Goal: Task Accomplishment & Management: Complete application form

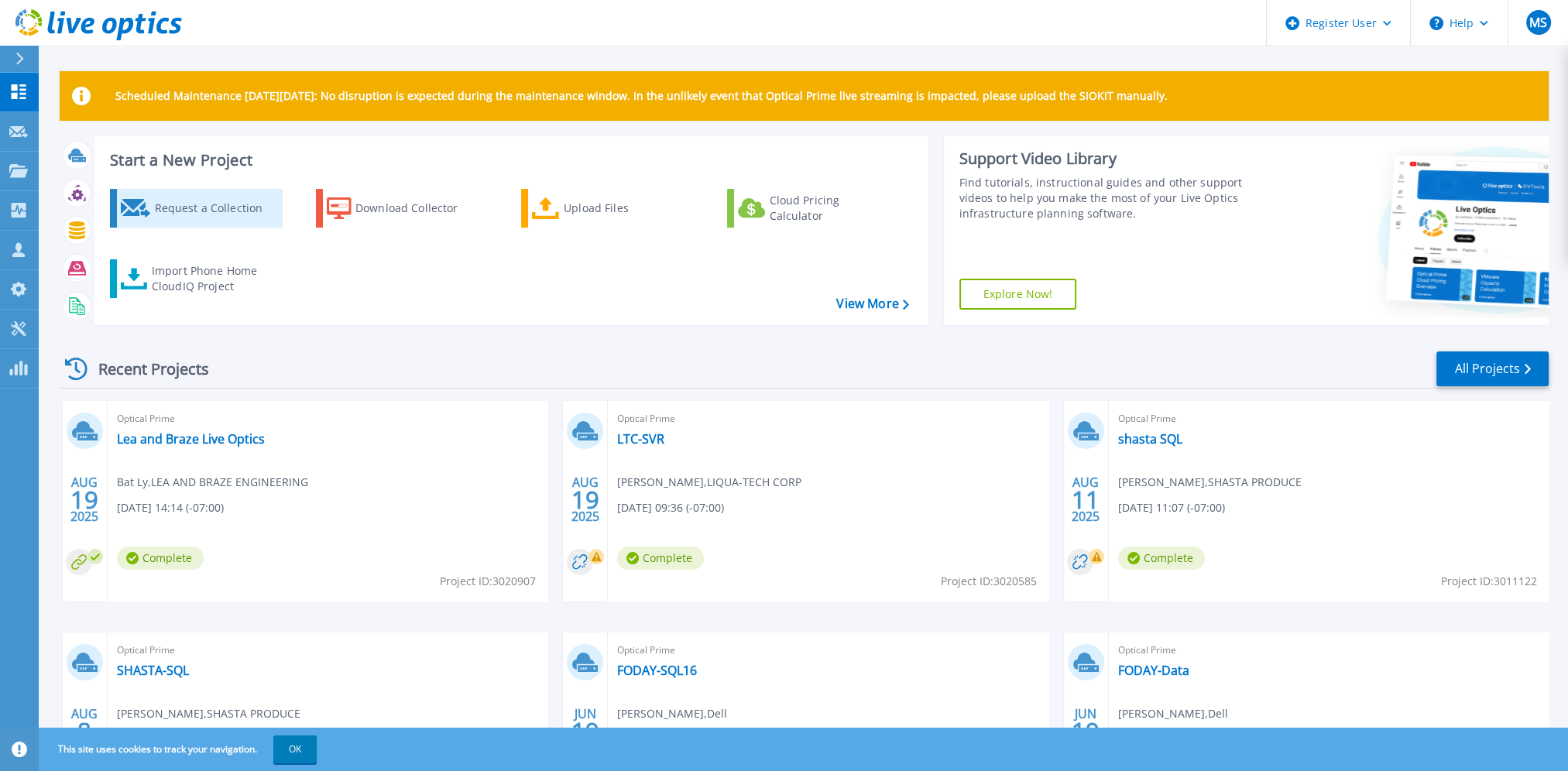
click at [219, 217] on div "Request a Collection" at bounding box center [216, 208] width 124 height 31
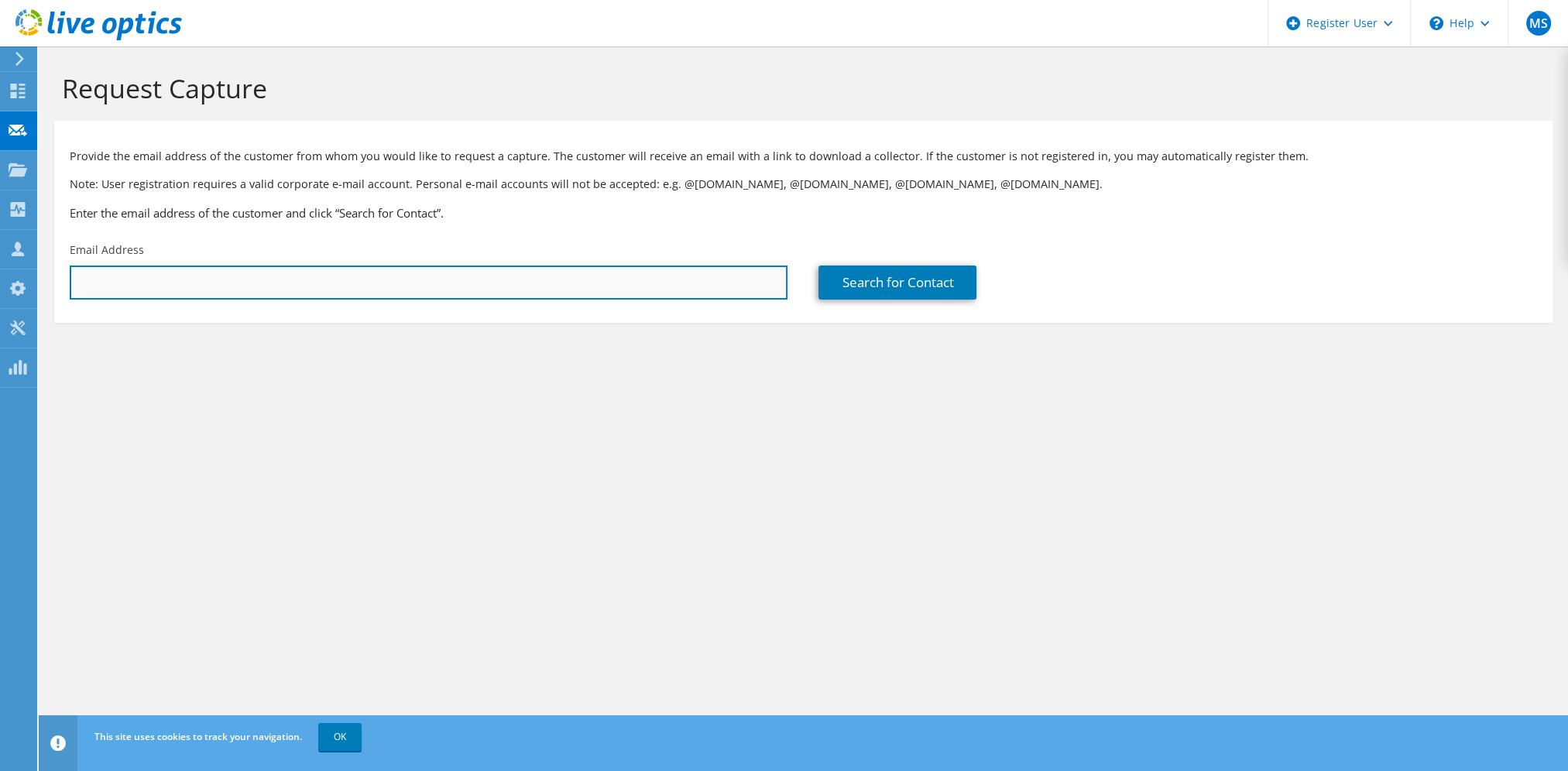
click at [665, 278] on input "text" at bounding box center [428, 283] width 718 height 34
click at [358, 282] on input "text" at bounding box center [428, 283] width 718 height 34
paste input "ben@riptie.com"
click at [502, 277] on input "ben@riptie.com" at bounding box center [428, 283] width 718 height 34
paste input "marsha@riptie.com"
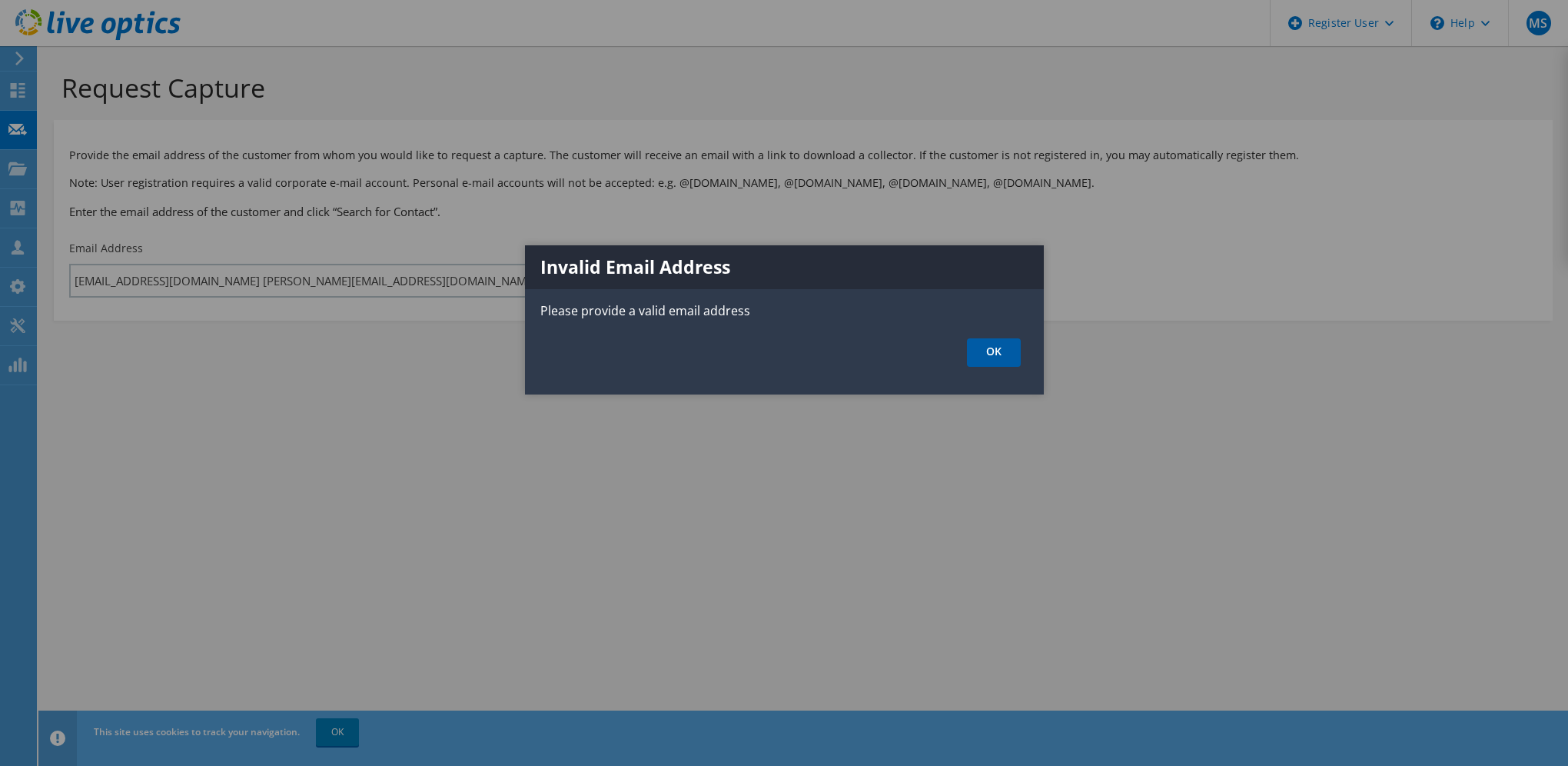
drag, startPoint x: 992, startPoint y: 351, endPoint x: 968, endPoint y: 348, distance: 24.2
click at [992, 350] on link "OK" at bounding box center [993, 352] width 54 height 29
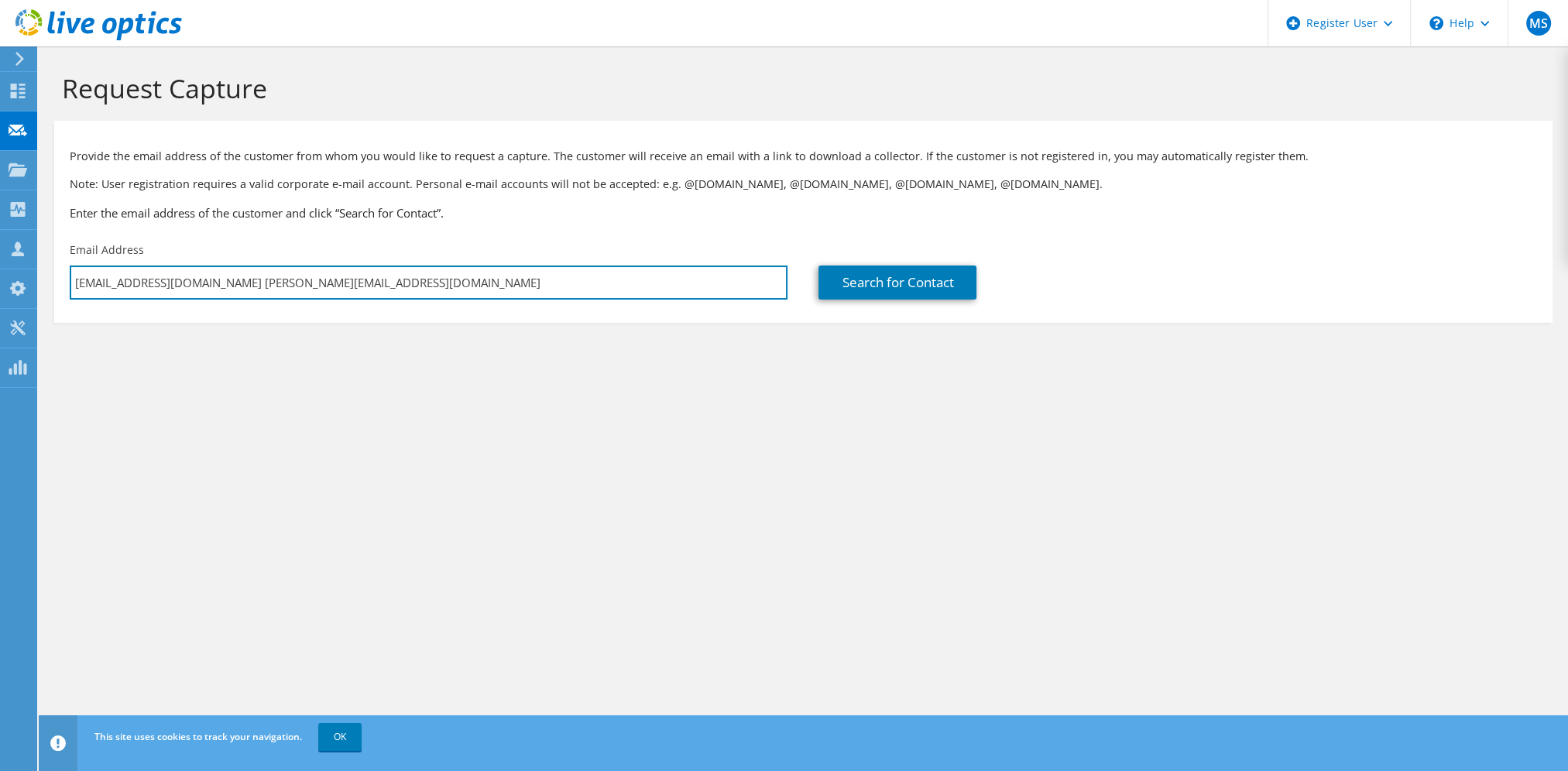
click at [296, 277] on input "ben@riptie.com marsha@riptie.com" at bounding box center [428, 283] width 718 height 34
drag, startPoint x: 296, startPoint y: 277, endPoint x: 161, endPoint y: 285, distance: 135.2
click at [161, 285] on input "ben@riptie.com marsha@riptie.com" at bounding box center [428, 283] width 718 height 34
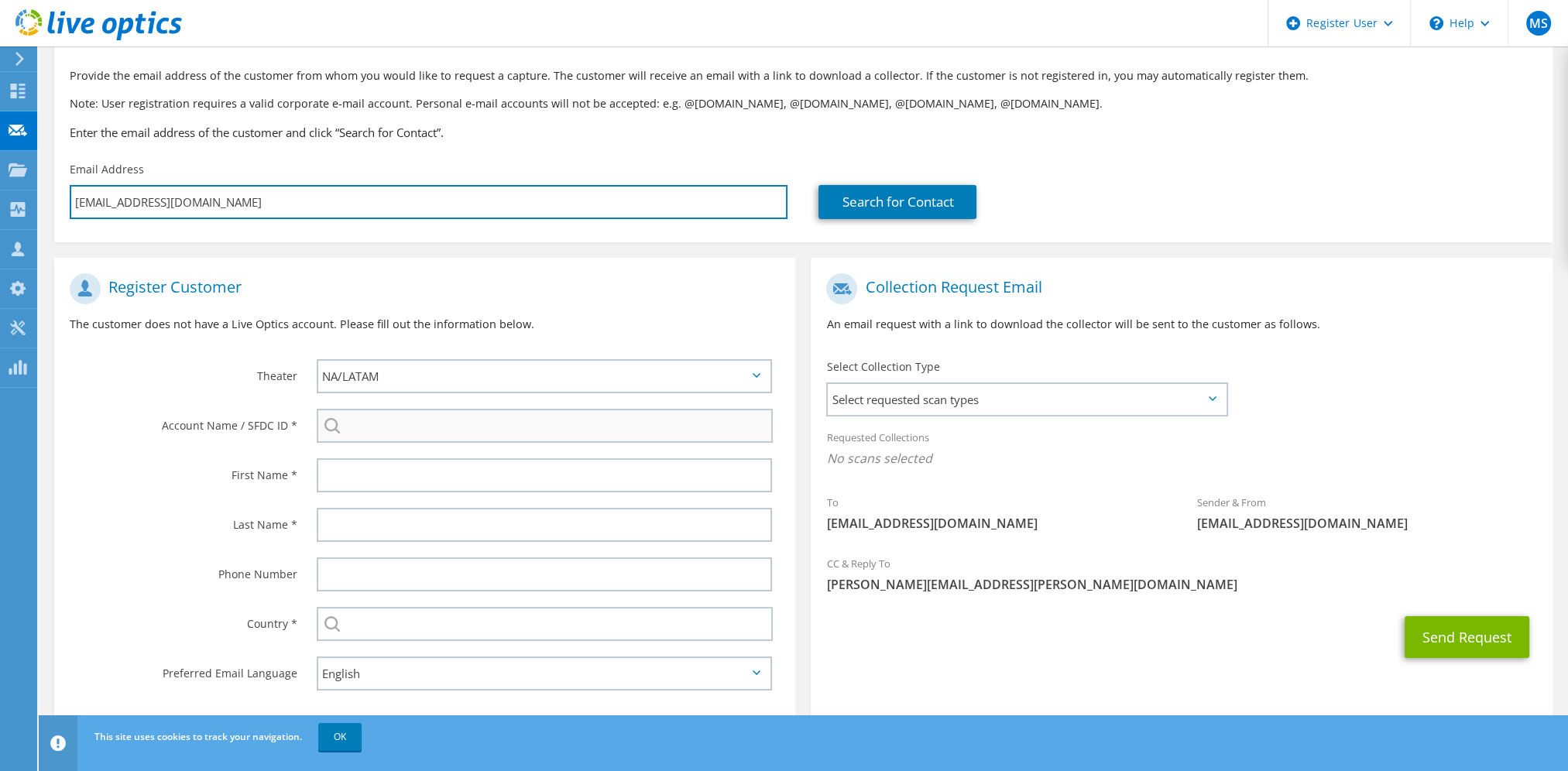
scroll to position [103, 0]
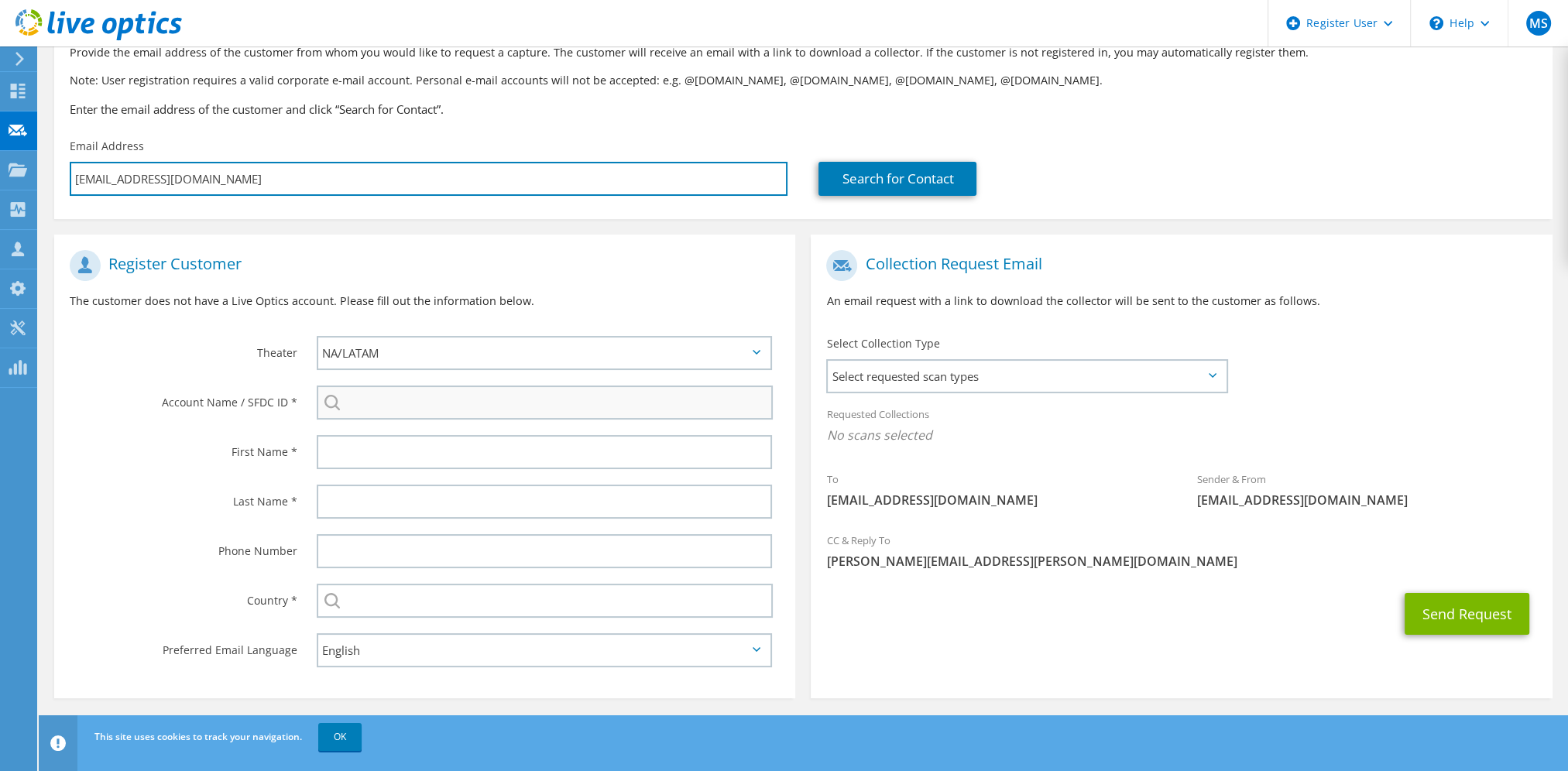
type input "ben@riptie.com"
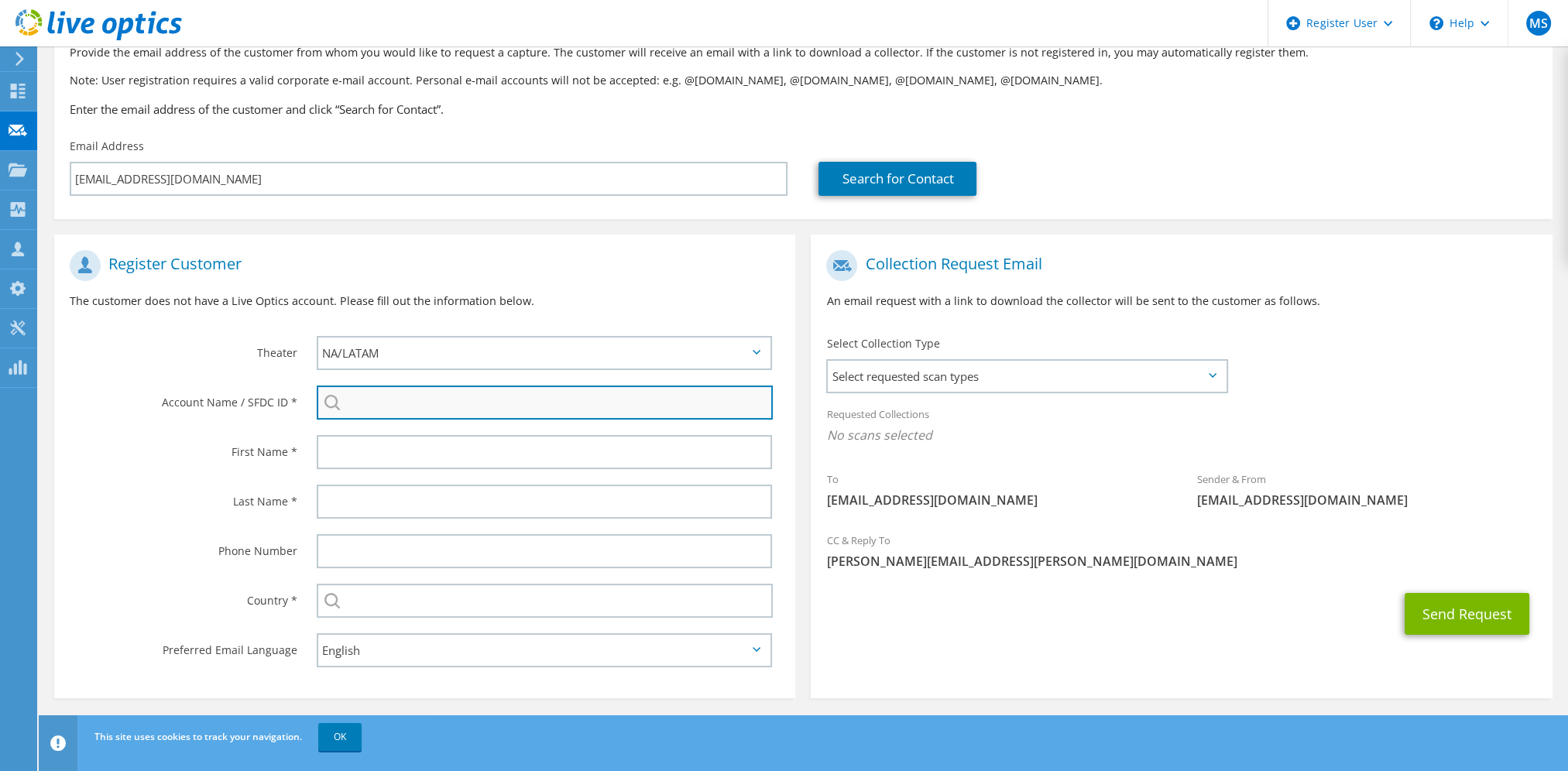
click at [431, 392] on input "search" at bounding box center [544, 403] width 456 height 34
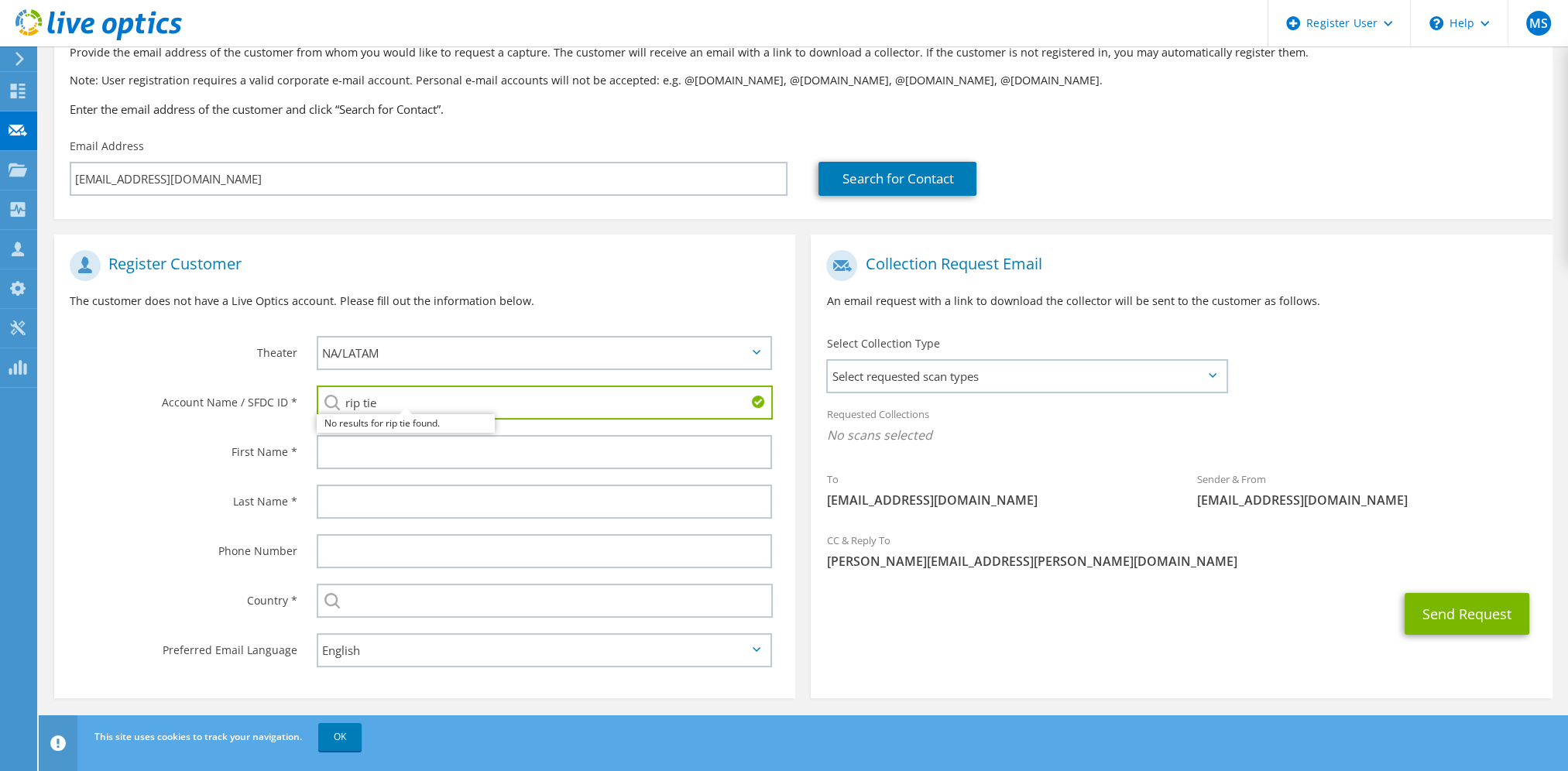
click at [494, 403] on input "rip tie" at bounding box center [544, 403] width 456 height 34
type input "rip tie"
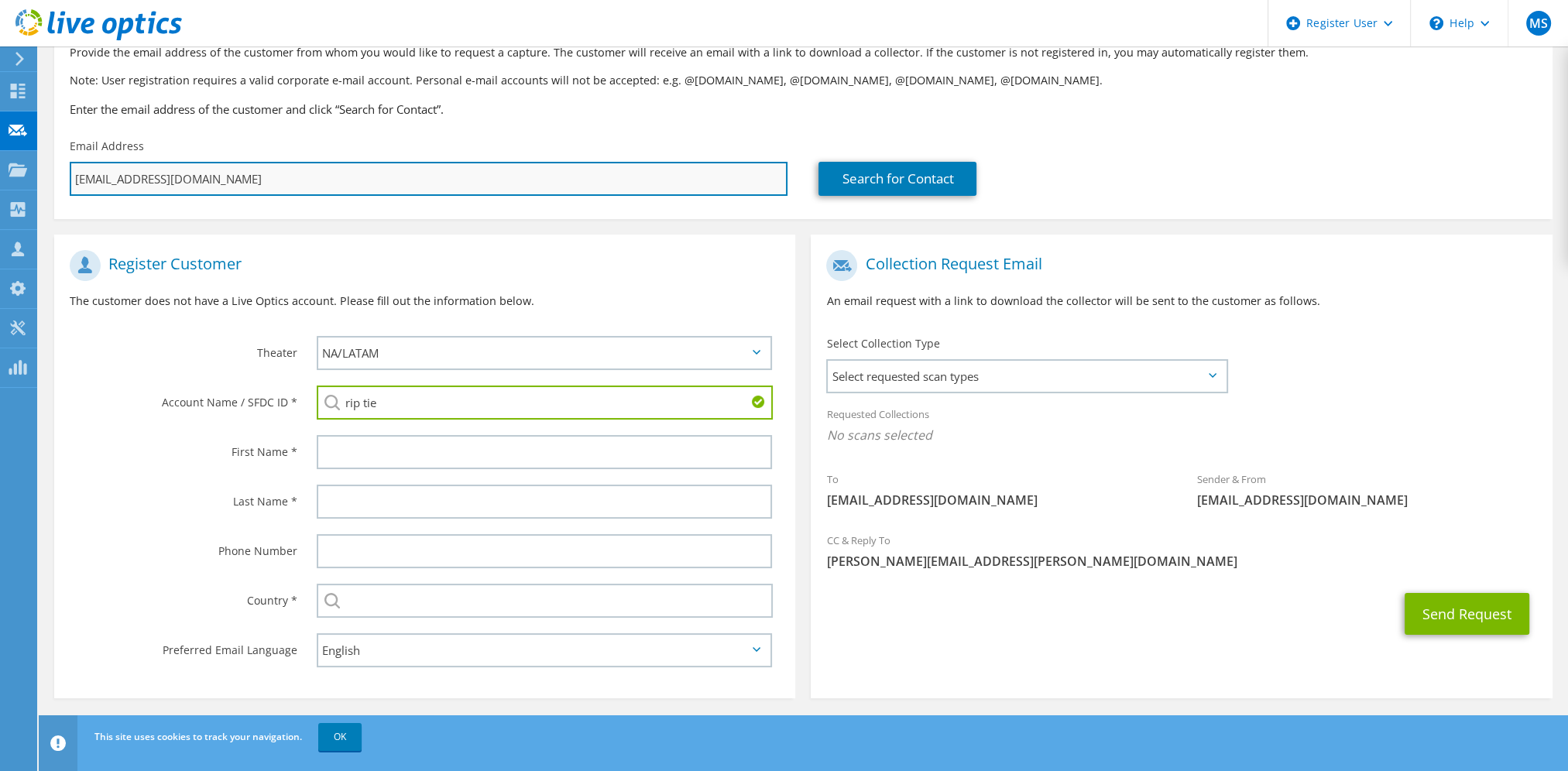
click at [85, 177] on input "ben@riptie.com" at bounding box center [428, 179] width 718 height 34
type input "bn@riptie.com"
type input "Select"
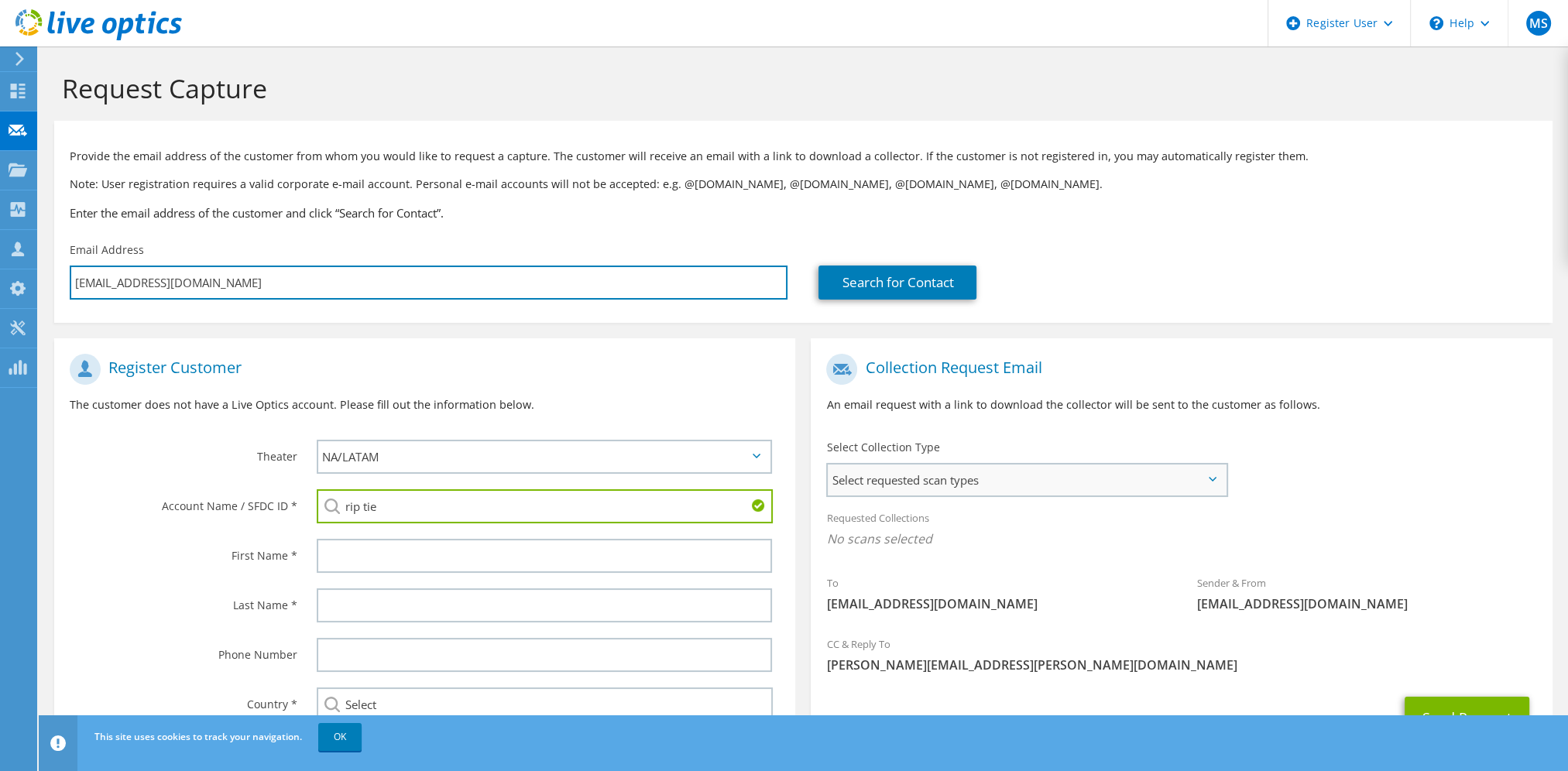
type input "bin@riptie.com"
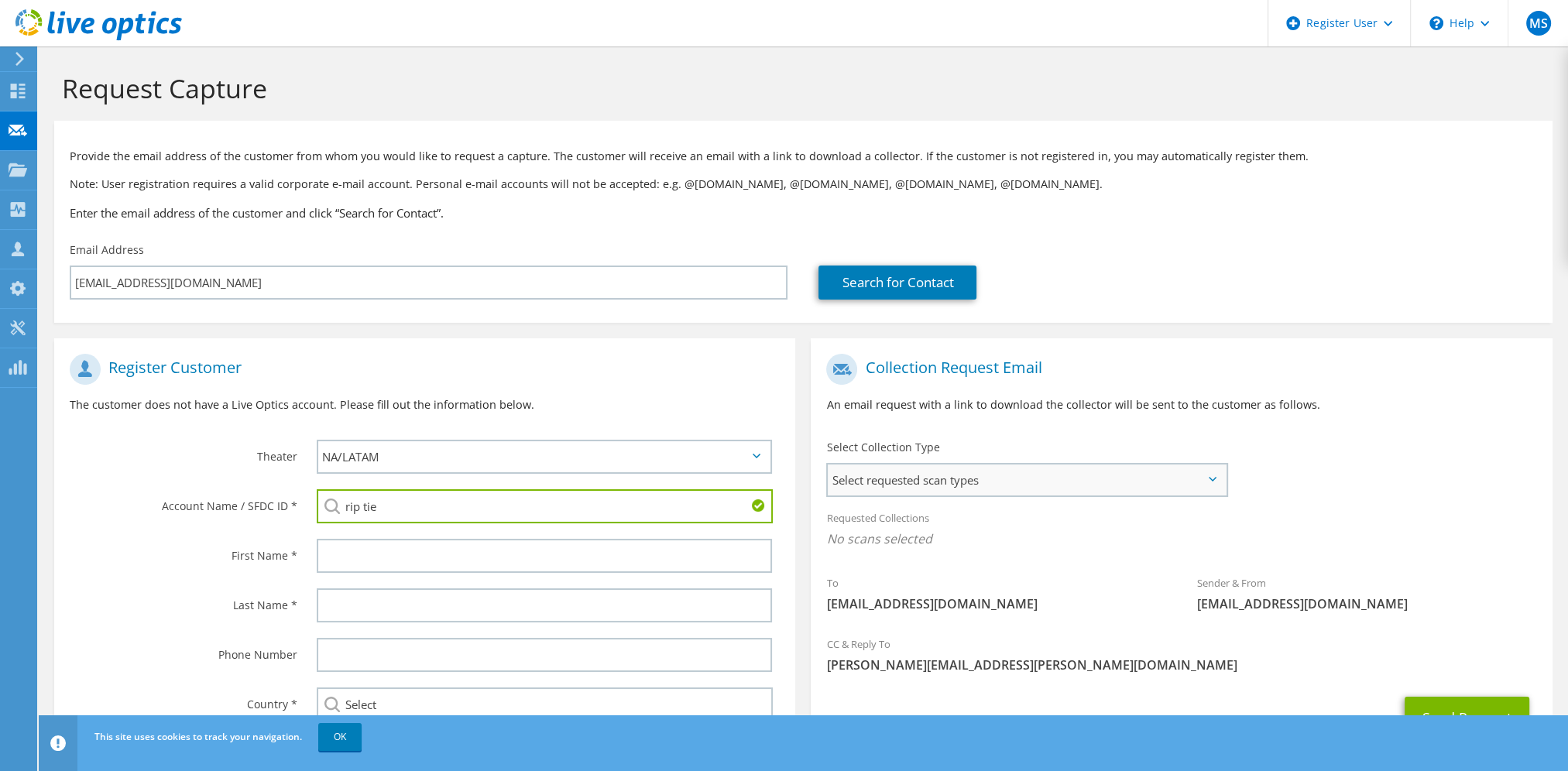
click at [1126, 488] on span "Select requested scan types" at bounding box center [1026, 480] width 397 height 31
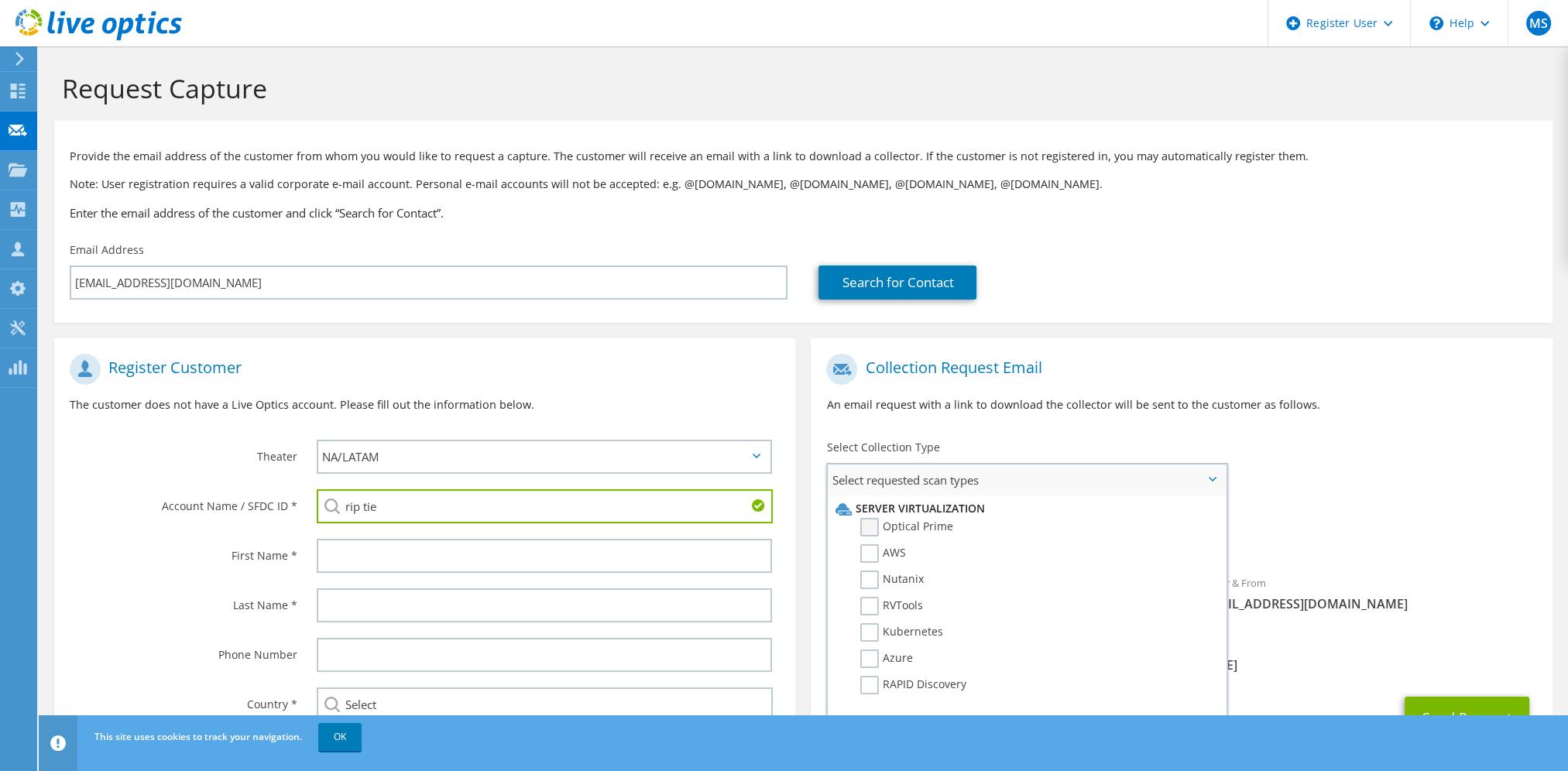
click at [898, 531] on label "Optical Prime" at bounding box center [906, 527] width 93 height 18
click at [0, 0] on input "Optical Prime" at bounding box center [0, 0] width 0 height 0
click at [663, 383] on h1 "Register Customer" at bounding box center [421, 369] width 702 height 31
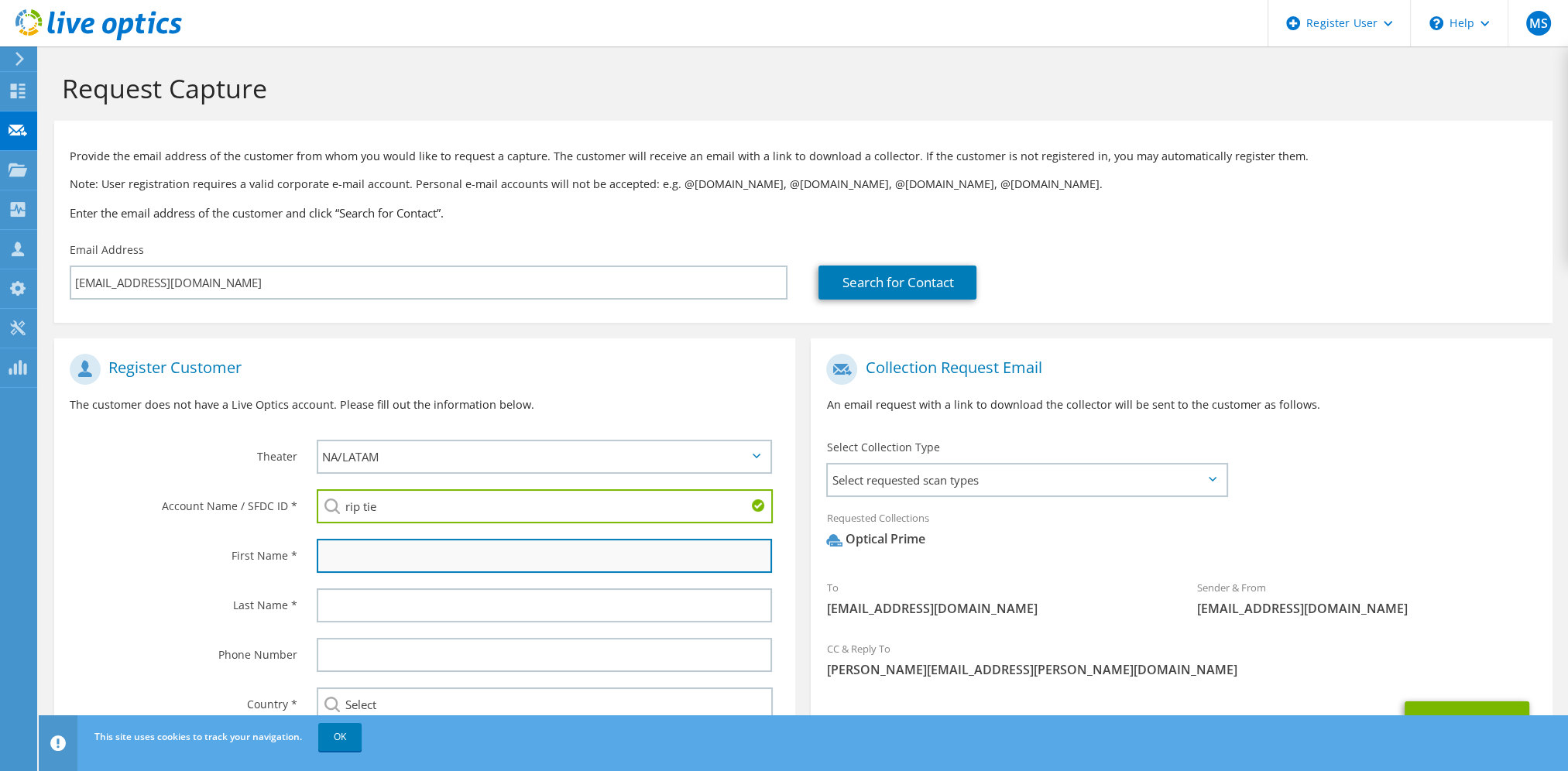
drag, startPoint x: 470, startPoint y: 569, endPoint x: 482, endPoint y: 555, distance: 18.4
click at [470, 569] on input "text" at bounding box center [544, 556] width 456 height 34
type input "Bin"
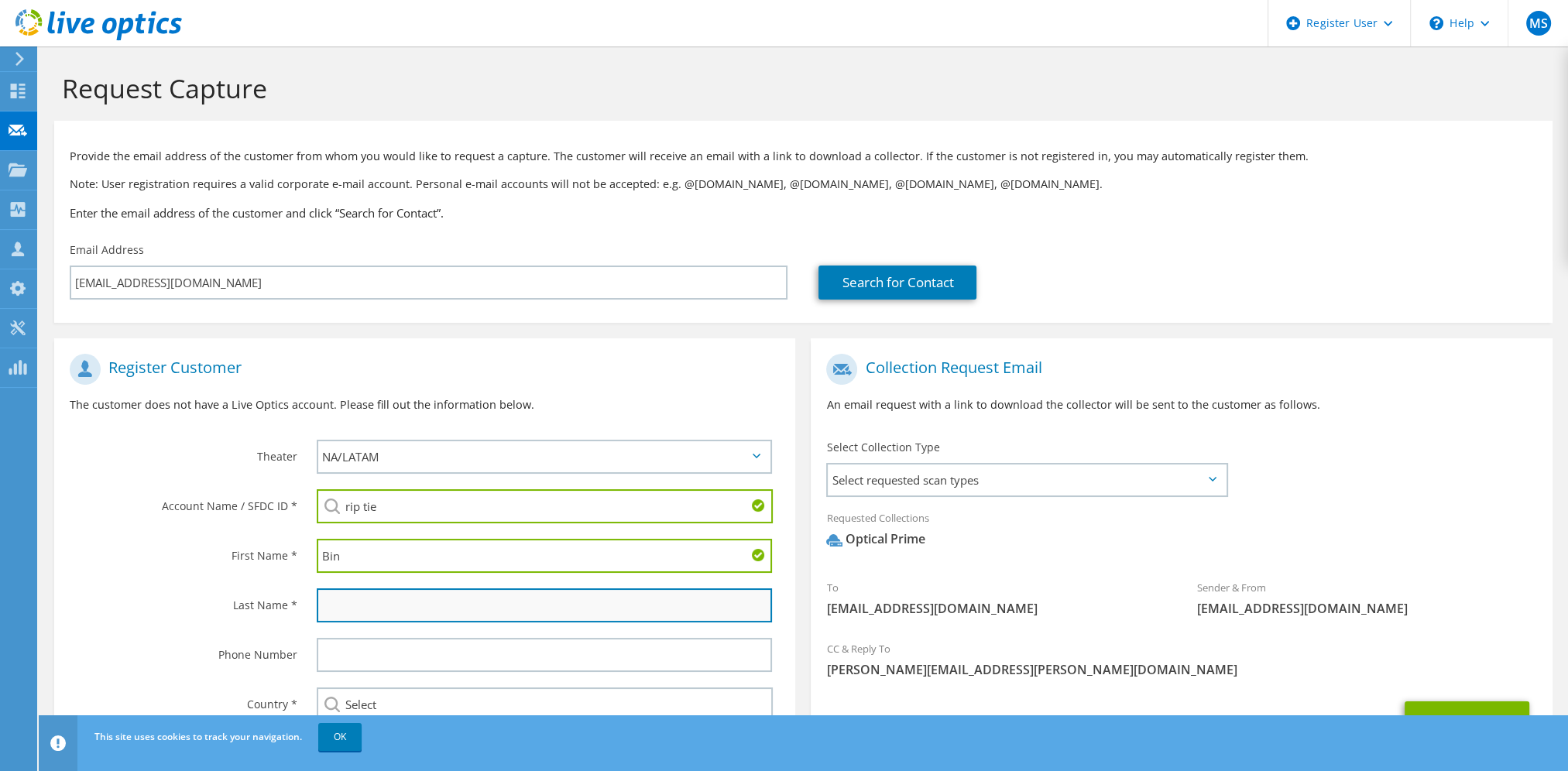
drag, startPoint x: 409, startPoint y: 589, endPoint x: 411, endPoint y: 604, distance: 15.1
click at [410, 598] on input "text" at bounding box center [544, 605] width 456 height 34
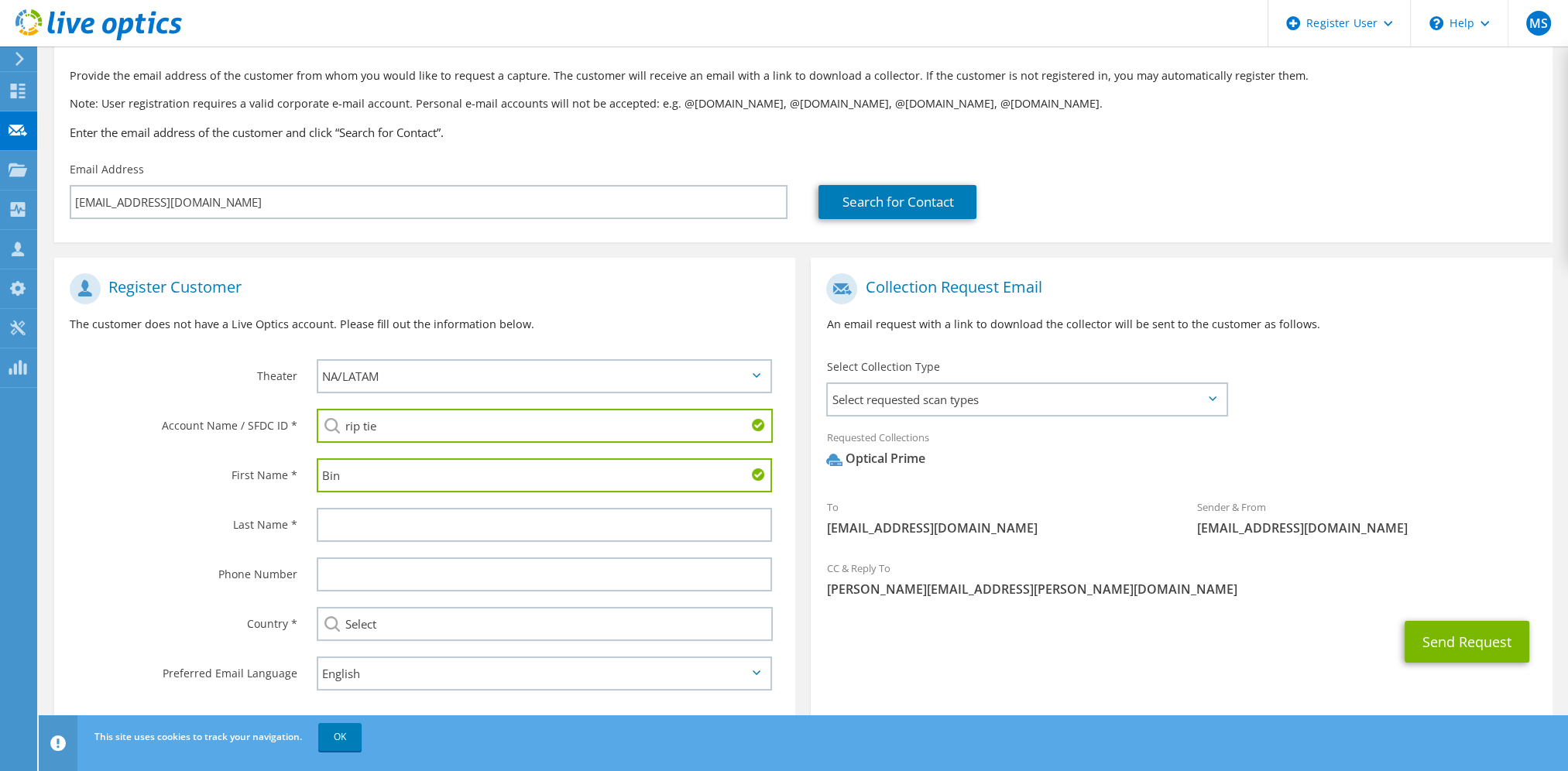
scroll to position [103, 0]
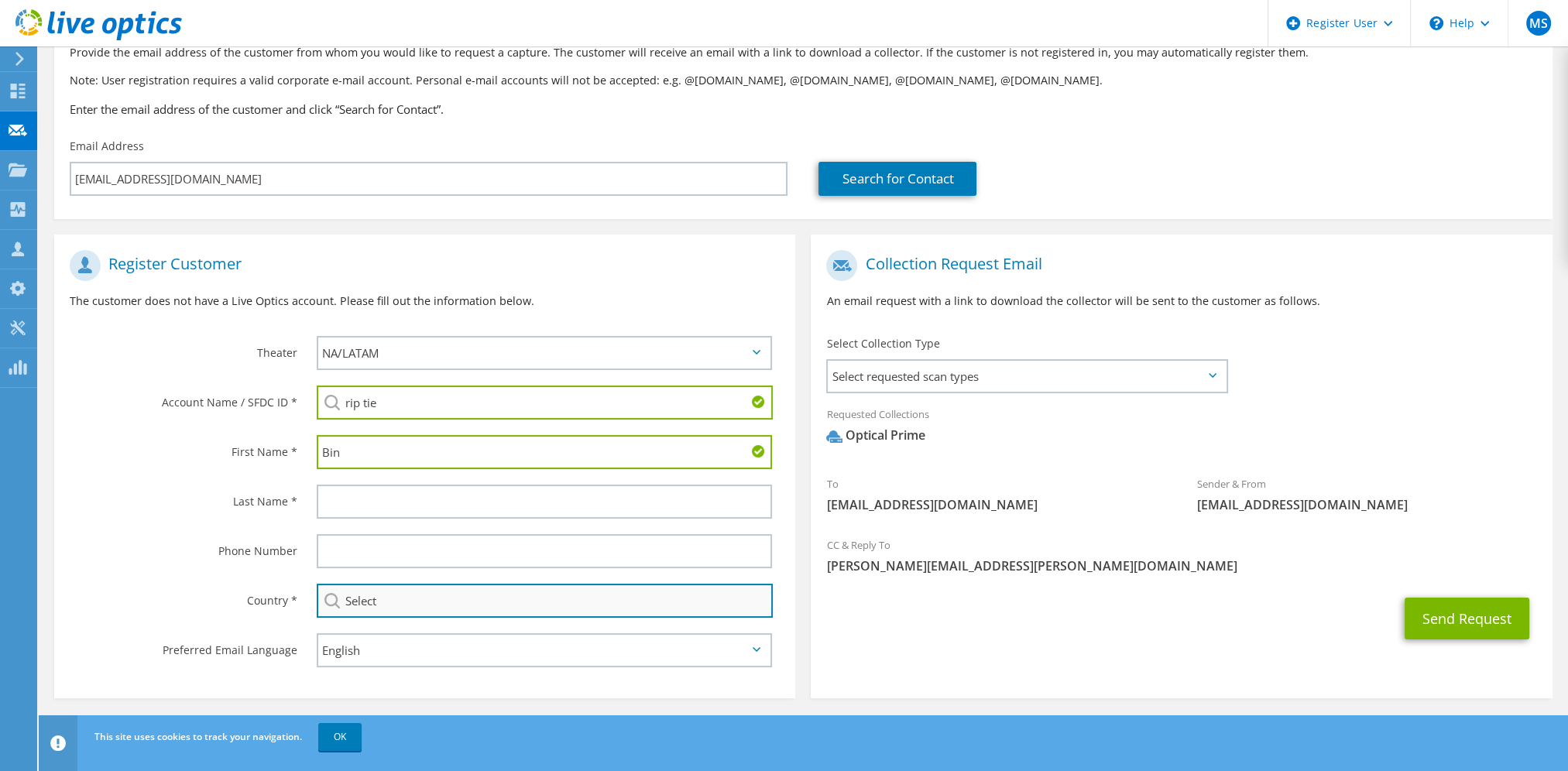
click at [438, 599] on input "Select" at bounding box center [544, 600] width 456 height 34
click at [438, 600] on input "Select" at bounding box center [544, 600] width 456 height 34
click at [427, 601] on input "Select" at bounding box center [544, 600] width 456 height 34
click at [397, 596] on input "Select" at bounding box center [544, 600] width 456 height 34
click at [397, 598] on input "Select" at bounding box center [544, 600] width 456 height 34
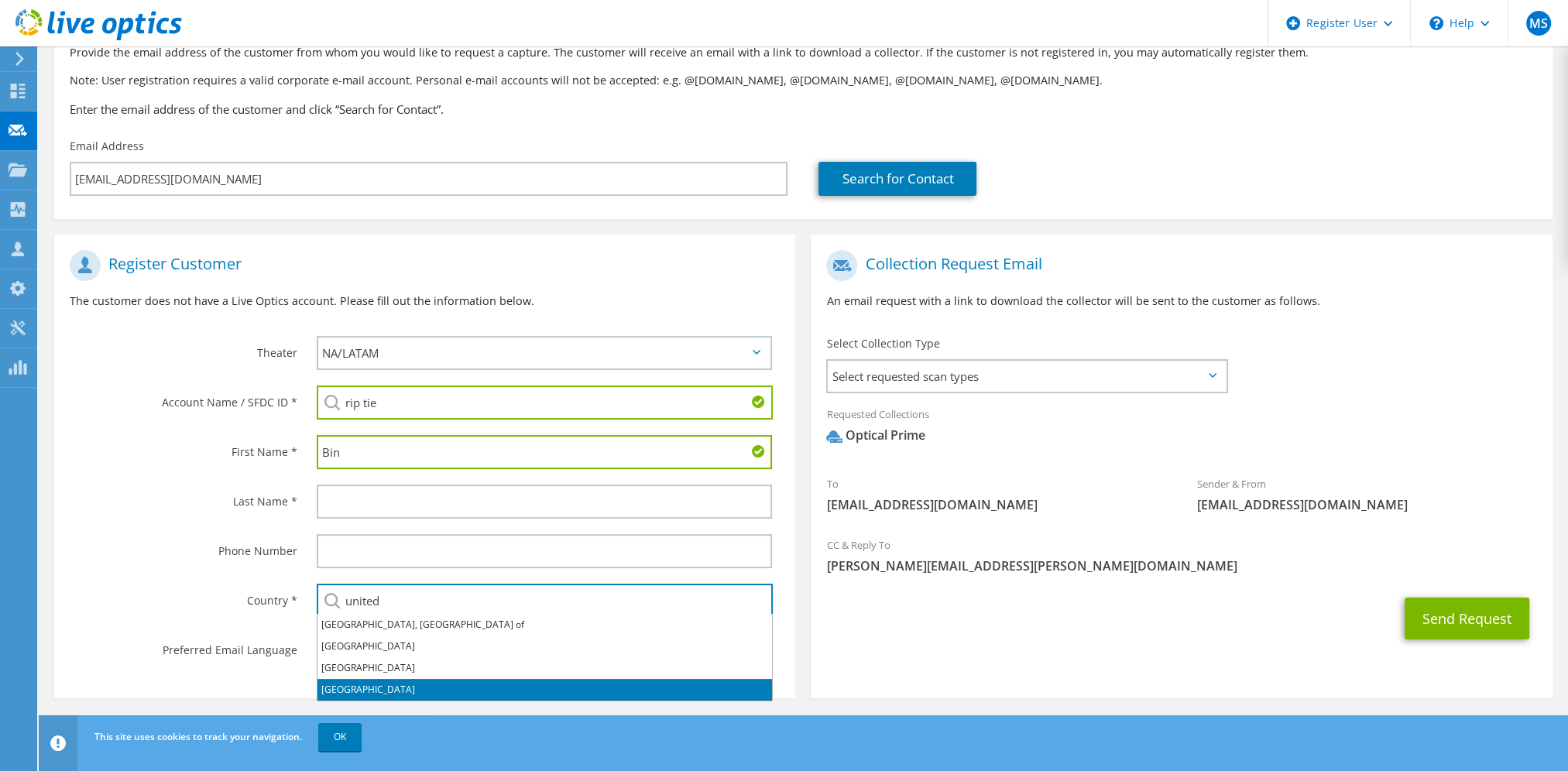
click at [371, 678] on li "United States" at bounding box center [544, 689] width 455 height 22
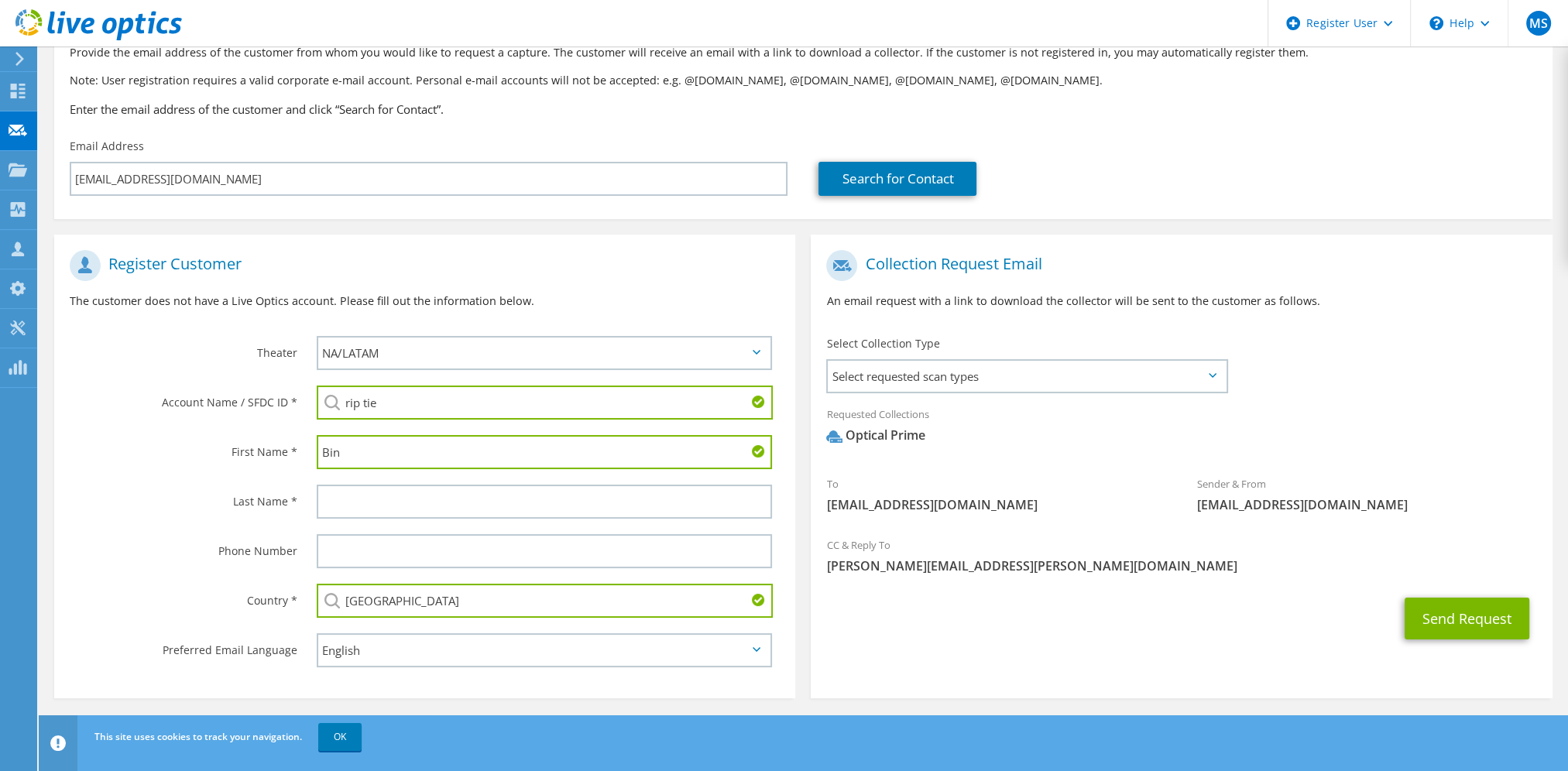
type input "United States"
click at [478, 401] on input "rip tie" at bounding box center [544, 403] width 456 height 34
click at [478, 402] on input "rip tie" at bounding box center [544, 403] width 456 height 34
paste input "2434525899"
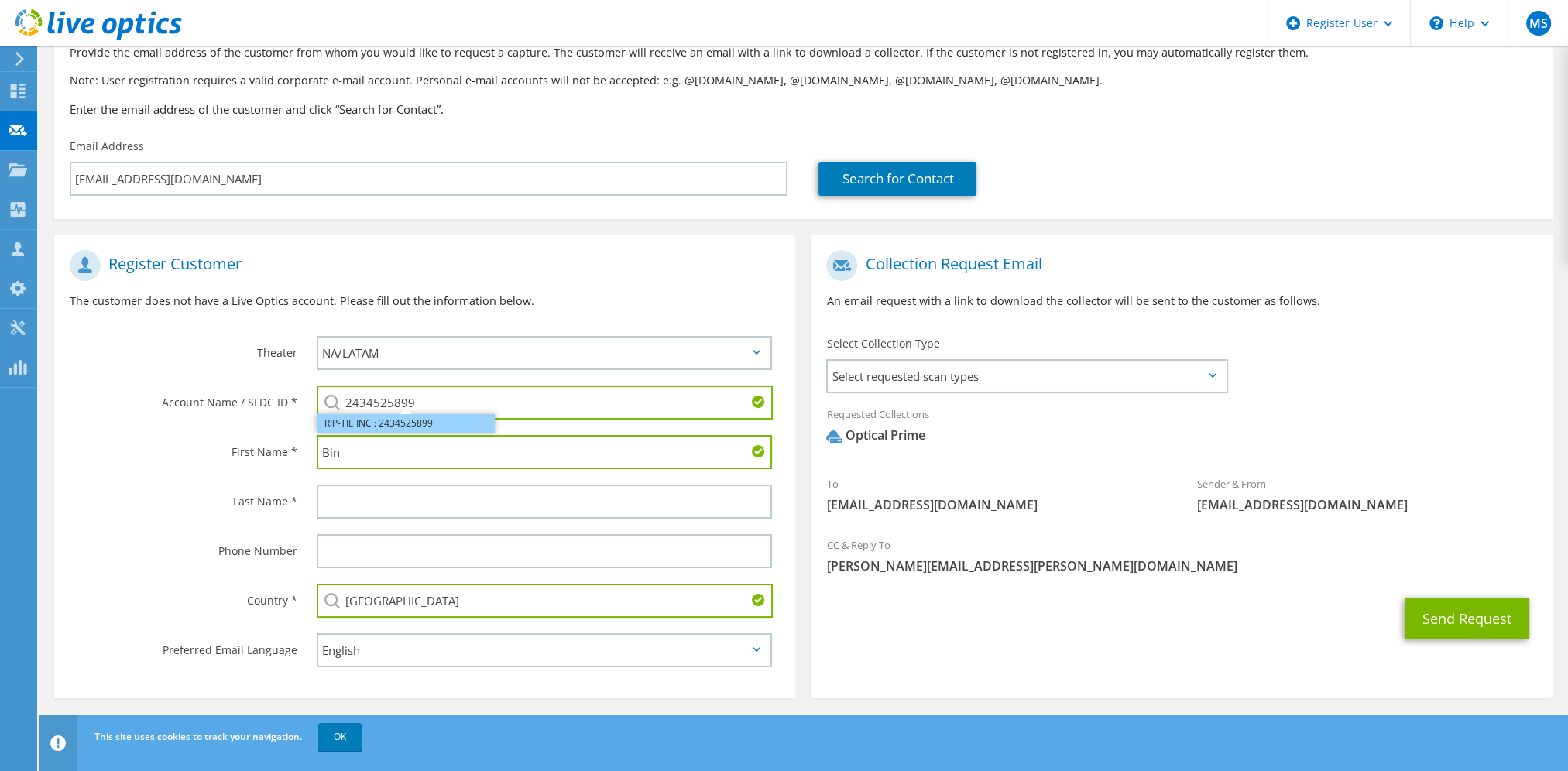
click at [411, 426] on li "RIP-TIE INC : 2434525899" at bounding box center [406, 423] width 178 height 18
type input "RIP-TIE INC : 2434525899"
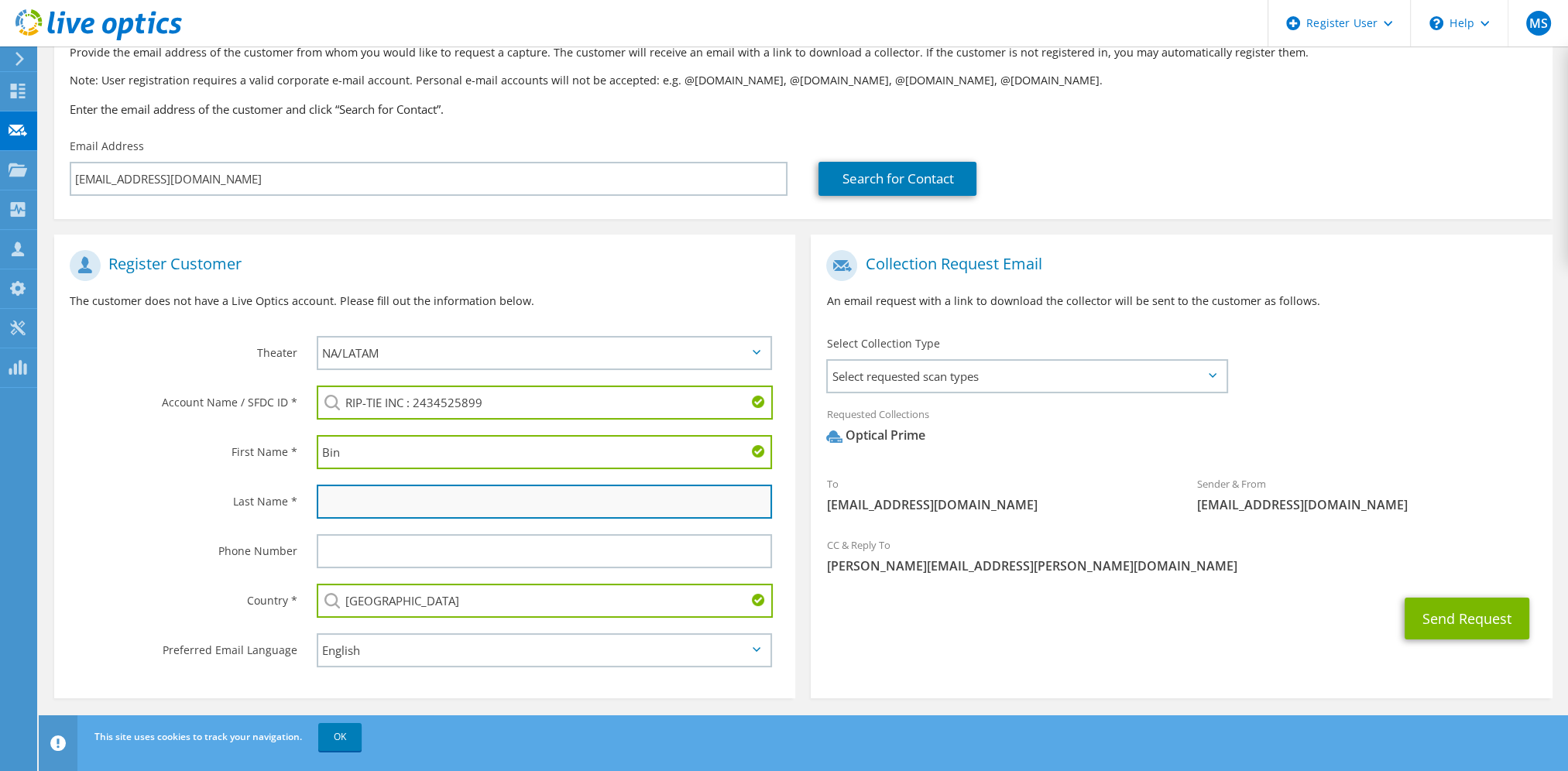
click at [384, 500] on input "text" at bounding box center [544, 502] width 456 height 34
type input "Mei"
click at [975, 373] on span "Select requested scan types" at bounding box center [1026, 376] width 397 height 31
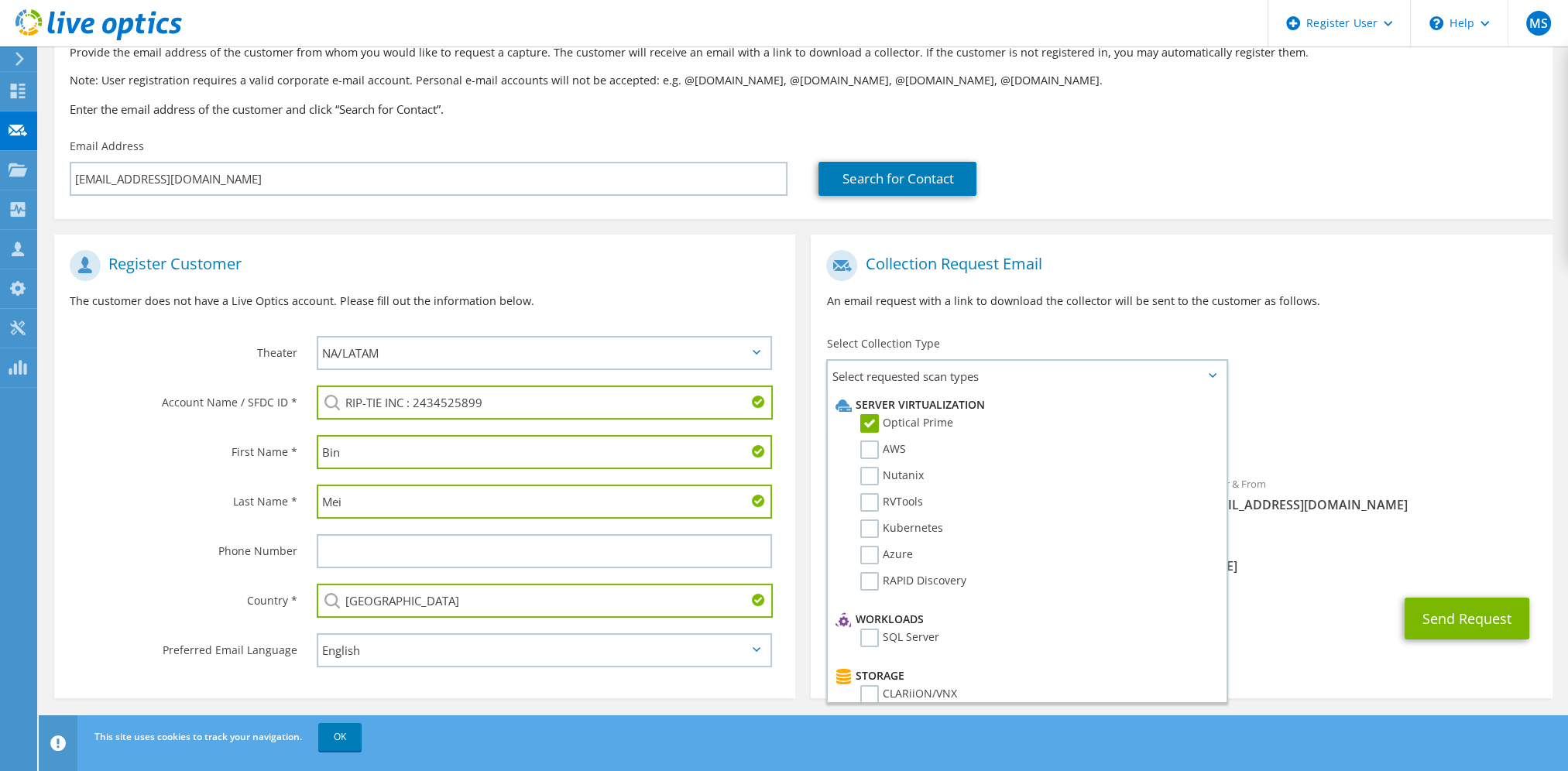
click at [1409, 466] on div "Requested Collections No scans selected Optical Prime" at bounding box center [1181, 433] width 741 height 70
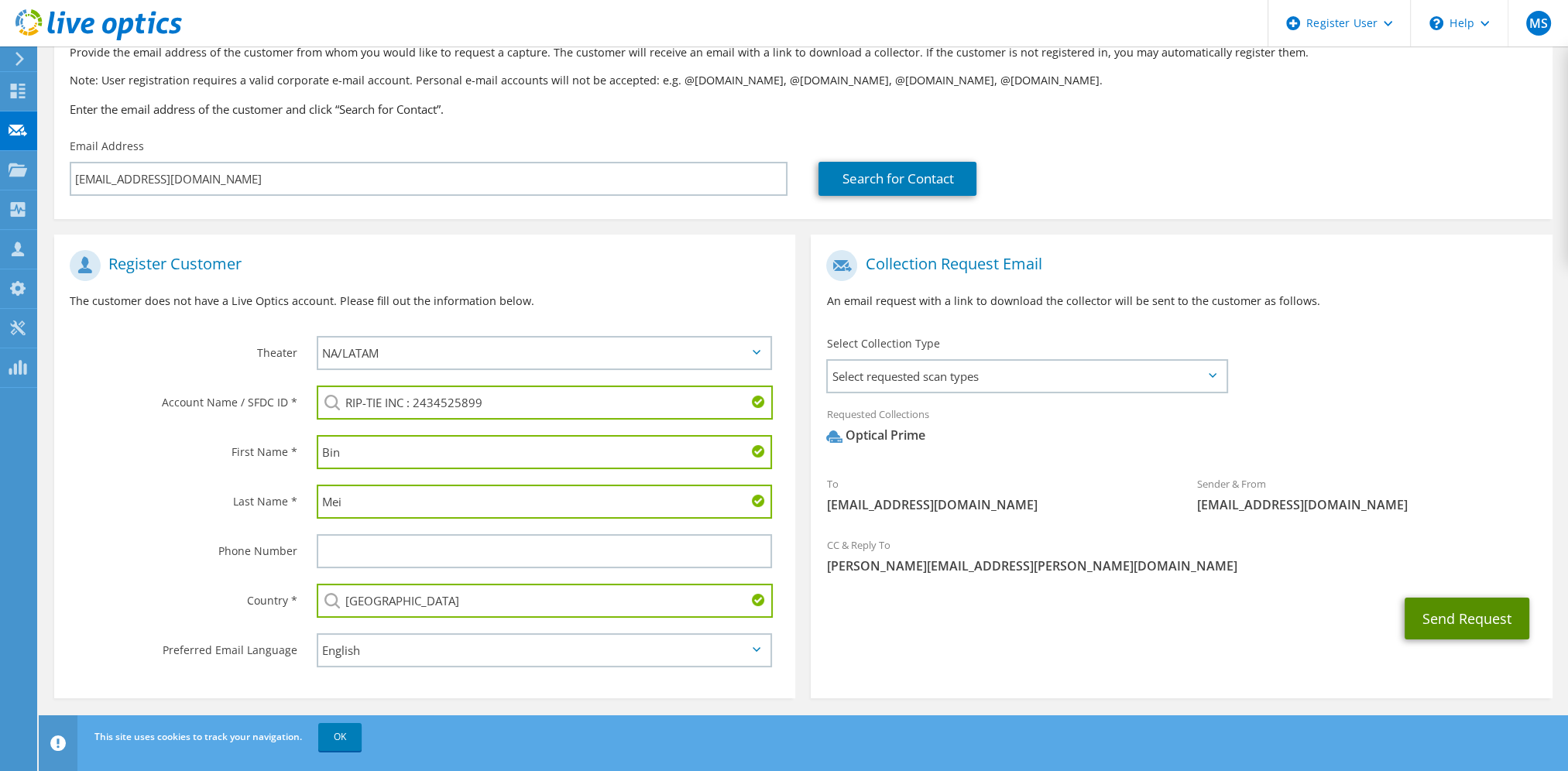
click at [1444, 610] on button "Send Request" at bounding box center [1466, 619] width 124 height 42
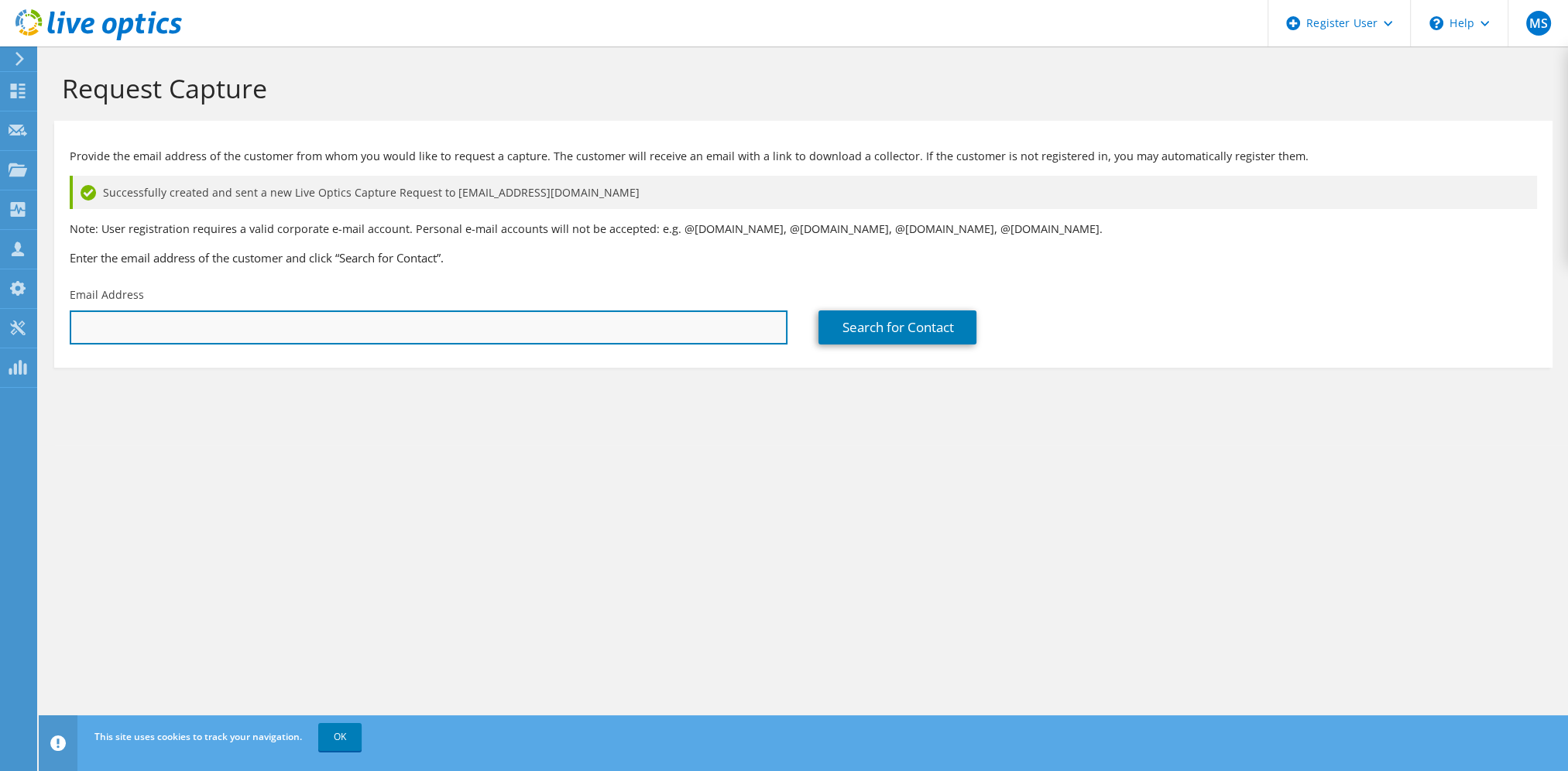
click at [526, 316] on input "text" at bounding box center [428, 327] width 718 height 34
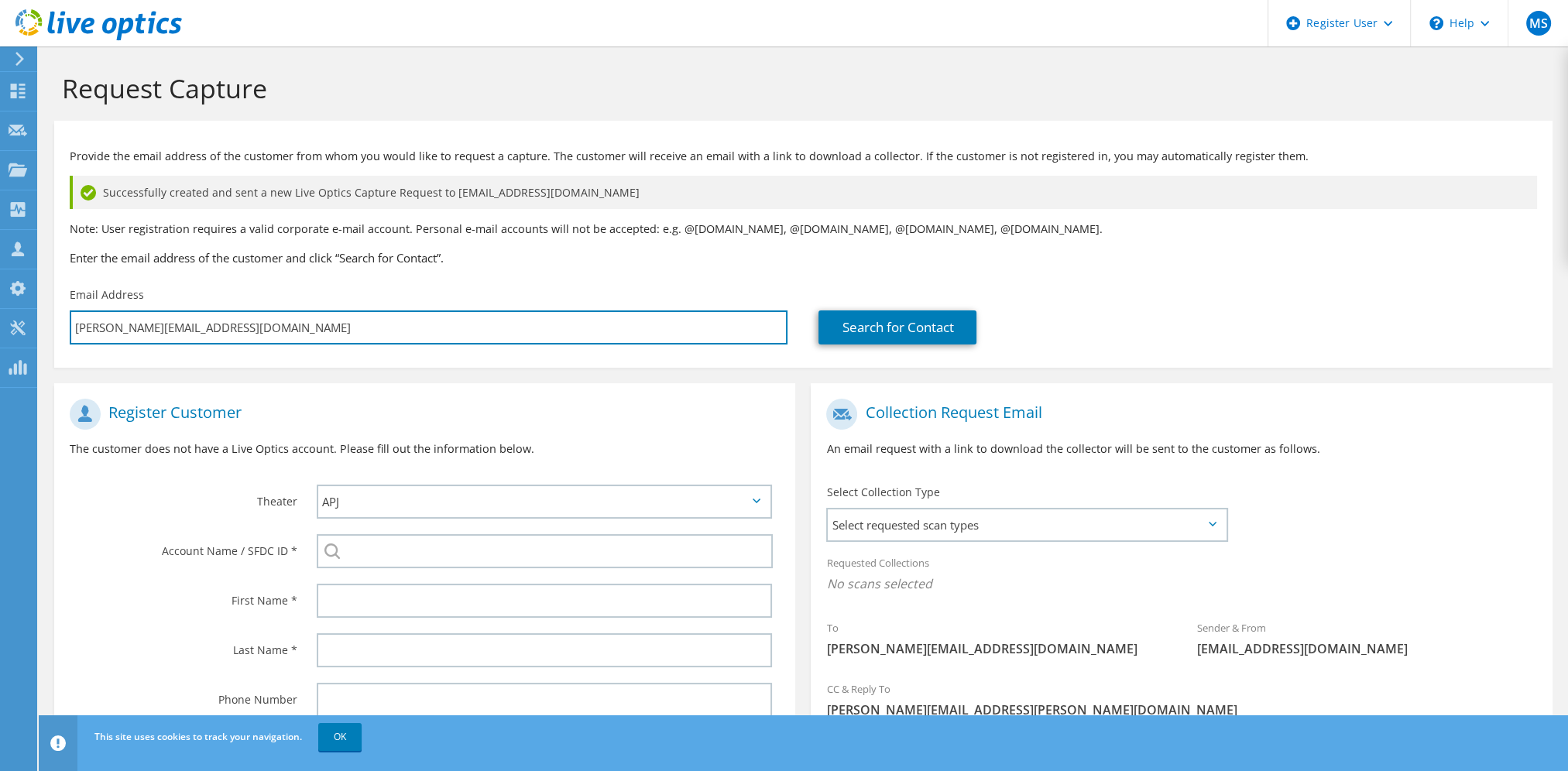
type input "[PERSON_NAME][EMAIL_ADDRESS][DOMAIN_NAME]"
click at [181, 331] on input "[PERSON_NAME][EMAIL_ADDRESS][DOMAIN_NAME]" at bounding box center [428, 327] width 718 height 34
click at [181, 331] on input "marsha@riptie.com" at bounding box center [428, 327] width 718 height 34
click at [182, 325] on input "marsha@riptie.com" at bounding box center [428, 327] width 718 height 34
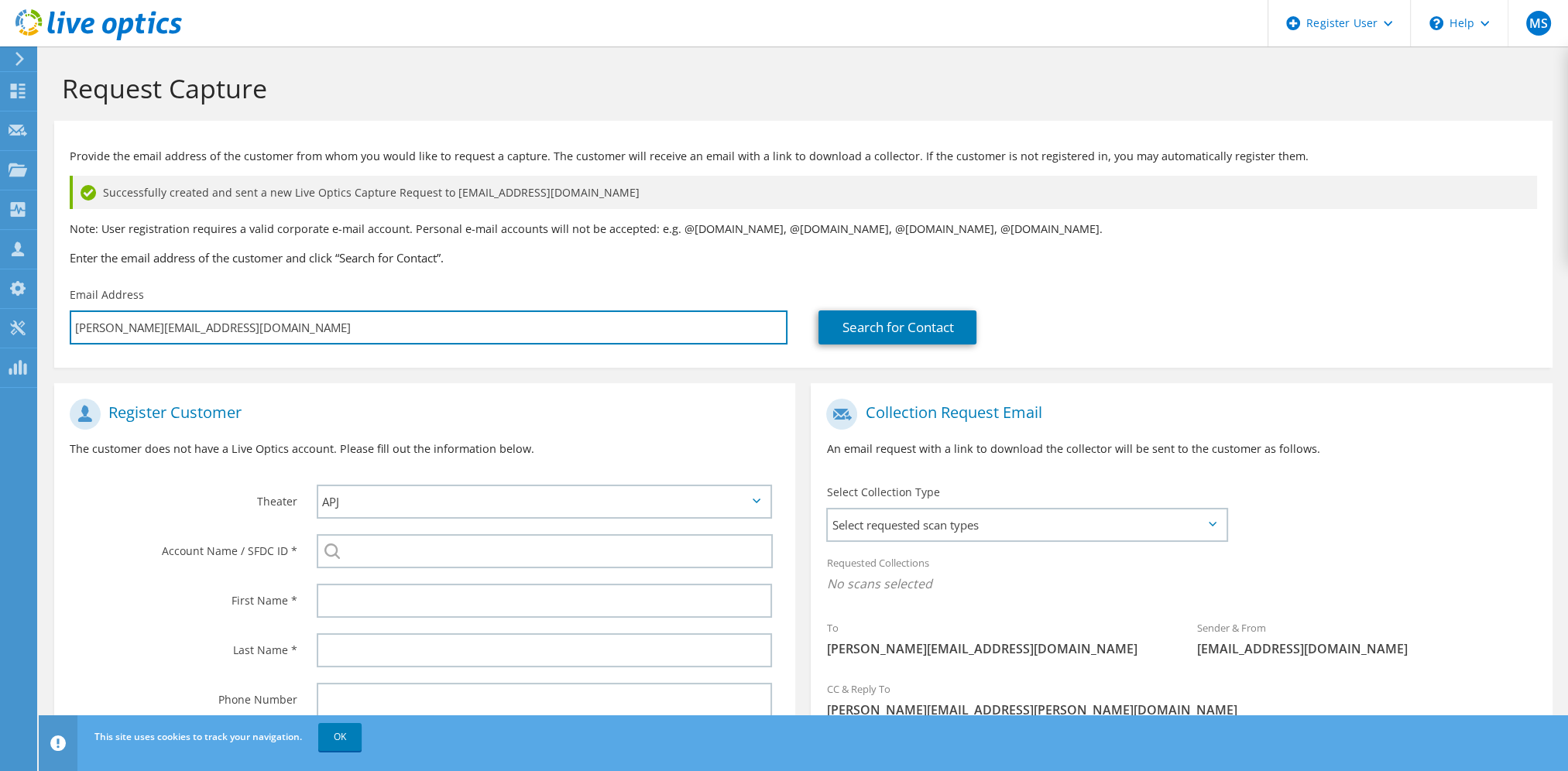
drag, startPoint x: 195, startPoint y: 327, endPoint x: 128, endPoint y: 347, distance: 69.9
click at [128, 347] on div "Email Address marsha@riptie.com" at bounding box center [428, 316] width 749 height 73
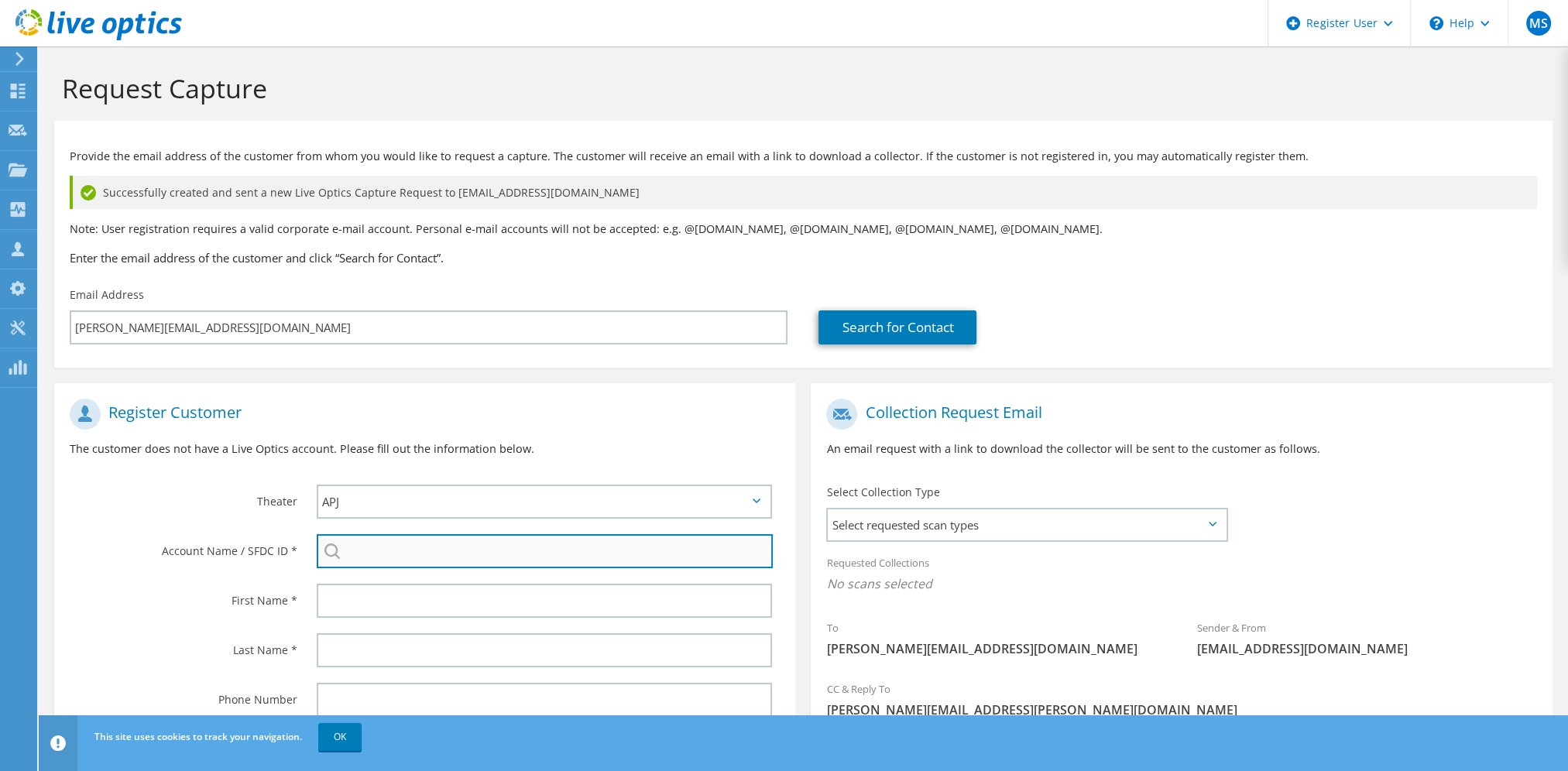
click at [434, 545] on input "search" at bounding box center [544, 551] width 456 height 34
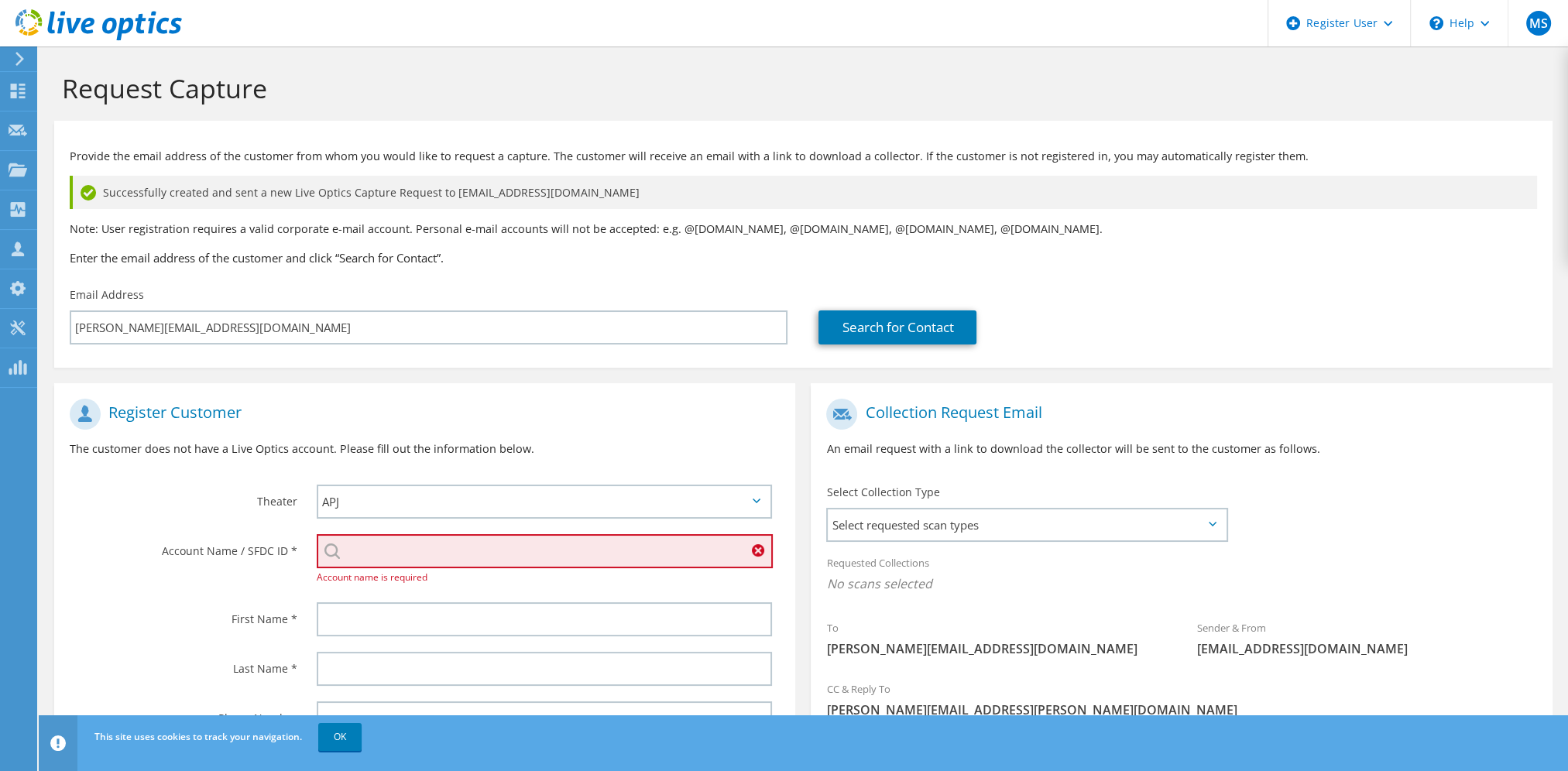
paste input "2434525899"
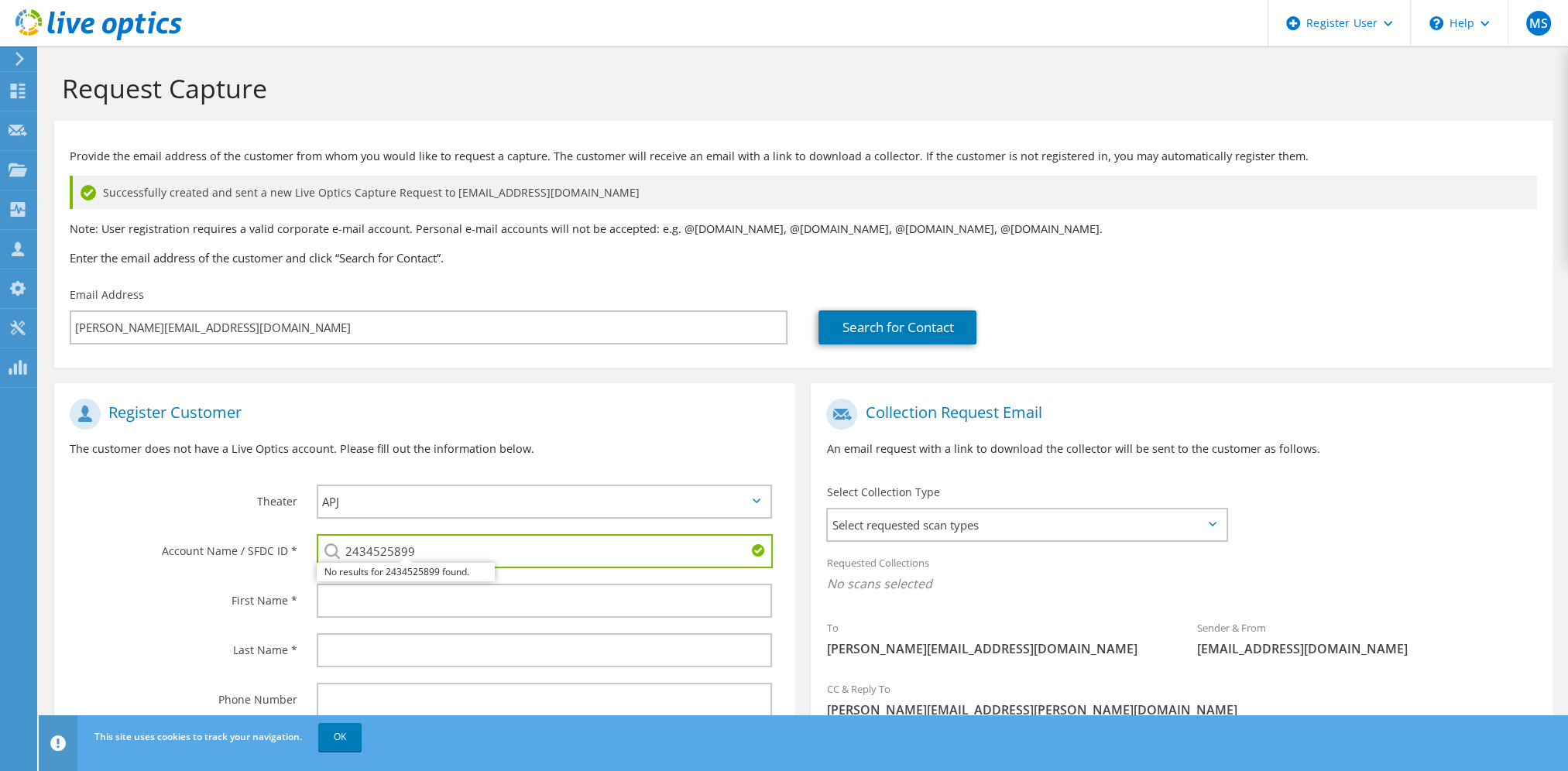
type input "2434525899"
click at [419, 570] on div "No results for 2434525899 found." at bounding box center [406, 571] width 178 height 18
click at [446, 537] on input "2434525899" at bounding box center [544, 551] width 456 height 34
click at [442, 548] on input "2434525899" at bounding box center [544, 551] width 456 height 34
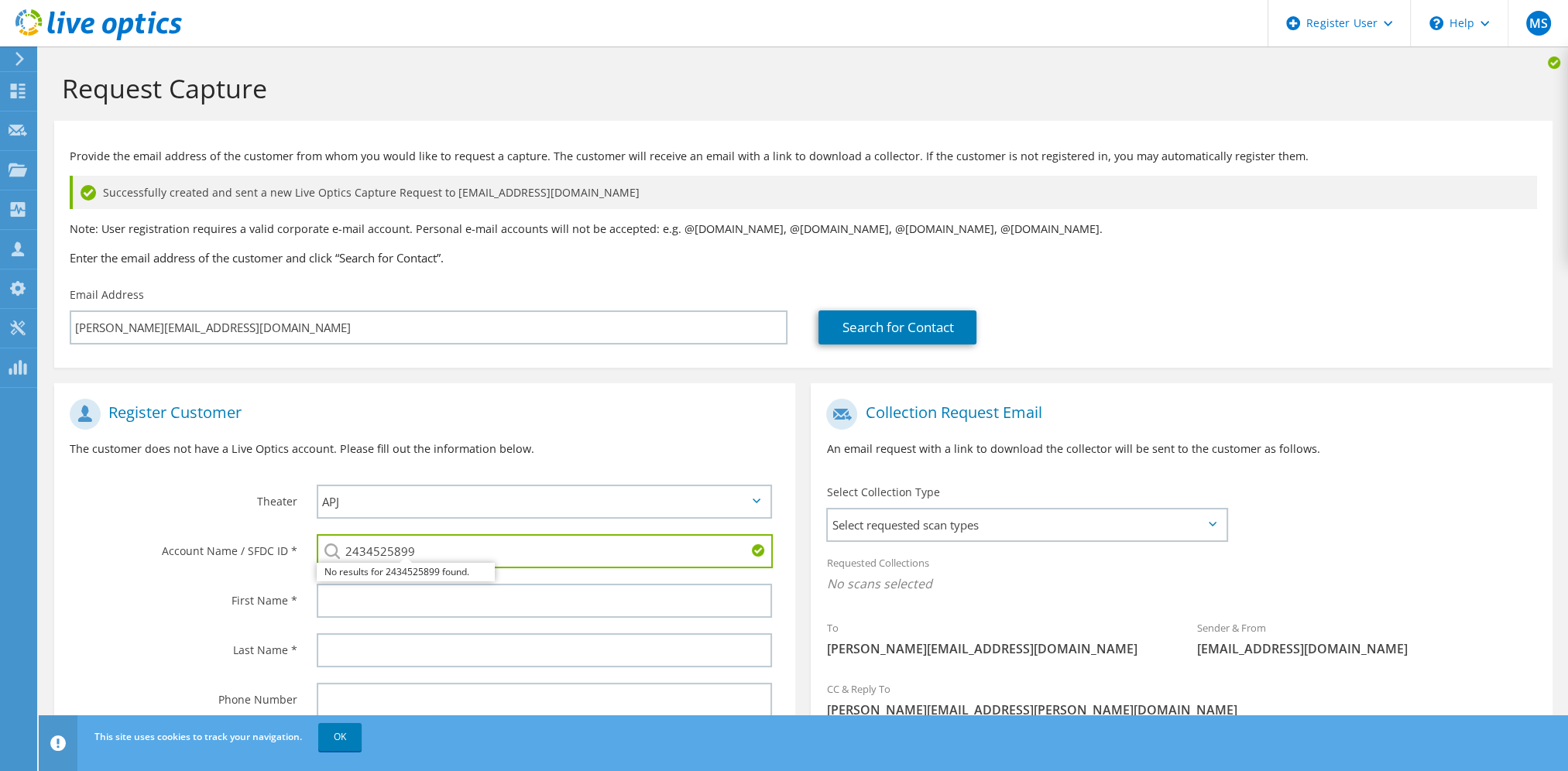
click at [681, 551] on input "2434525899" at bounding box center [544, 551] width 456 height 34
click at [682, 547] on input "2434525899" at bounding box center [544, 551] width 456 height 34
click at [615, 500] on select "APJ EMEA NA/LATAM" at bounding box center [544, 502] width 456 height 34
select select "3"
click at [317, 484] on select "APJ EMEA NA/LATAM" at bounding box center [544, 502] width 456 height 34
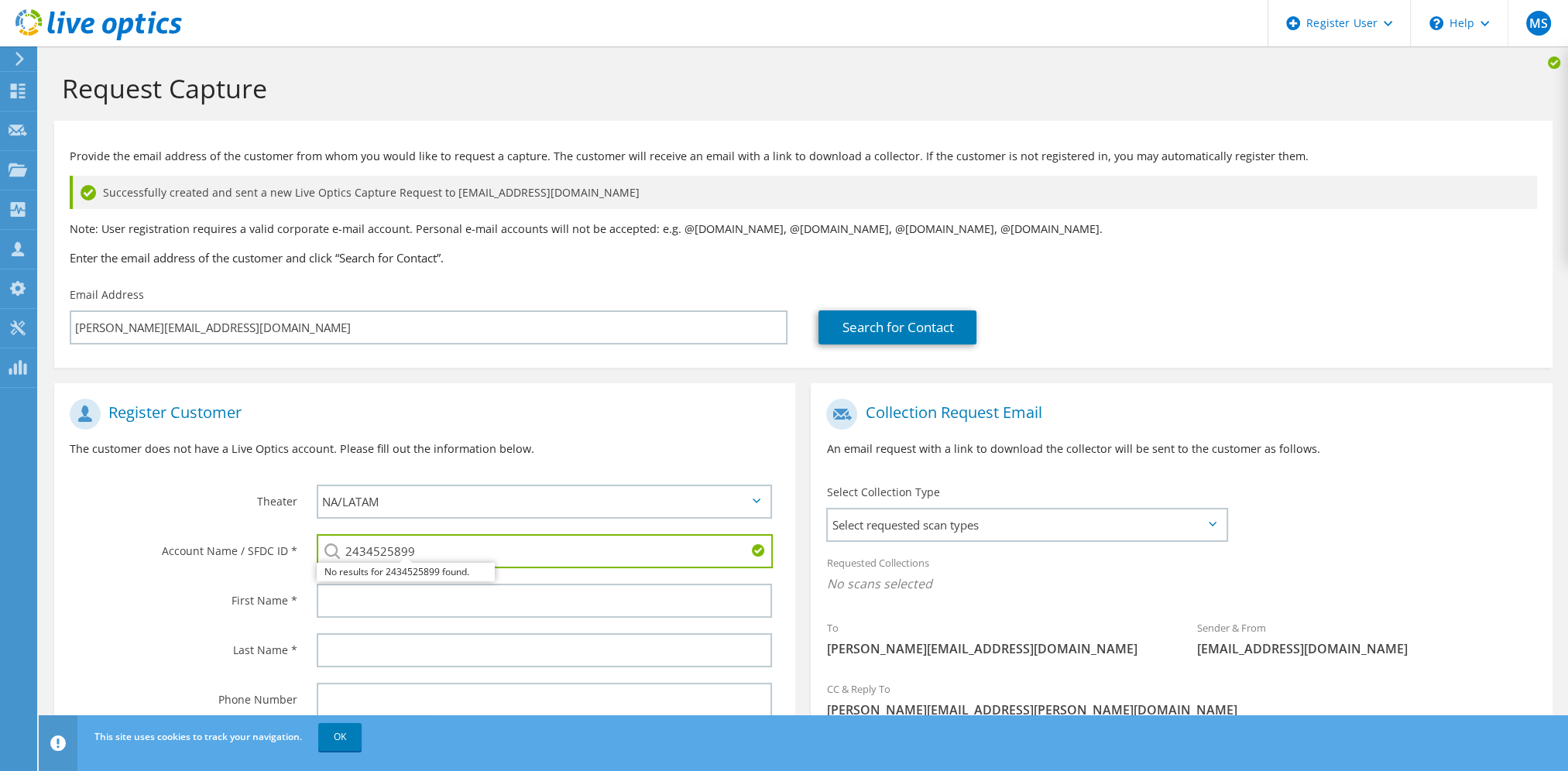
click at [529, 542] on input "2434525899" at bounding box center [544, 551] width 456 height 34
click at [345, 572] on li "RIP-TIE INC : 2434525899" at bounding box center [406, 571] width 178 height 18
type input "RIP-TIE INC : 2434525899"
click at [375, 615] on input "text" at bounding box center [544, 600] width 456 height 34
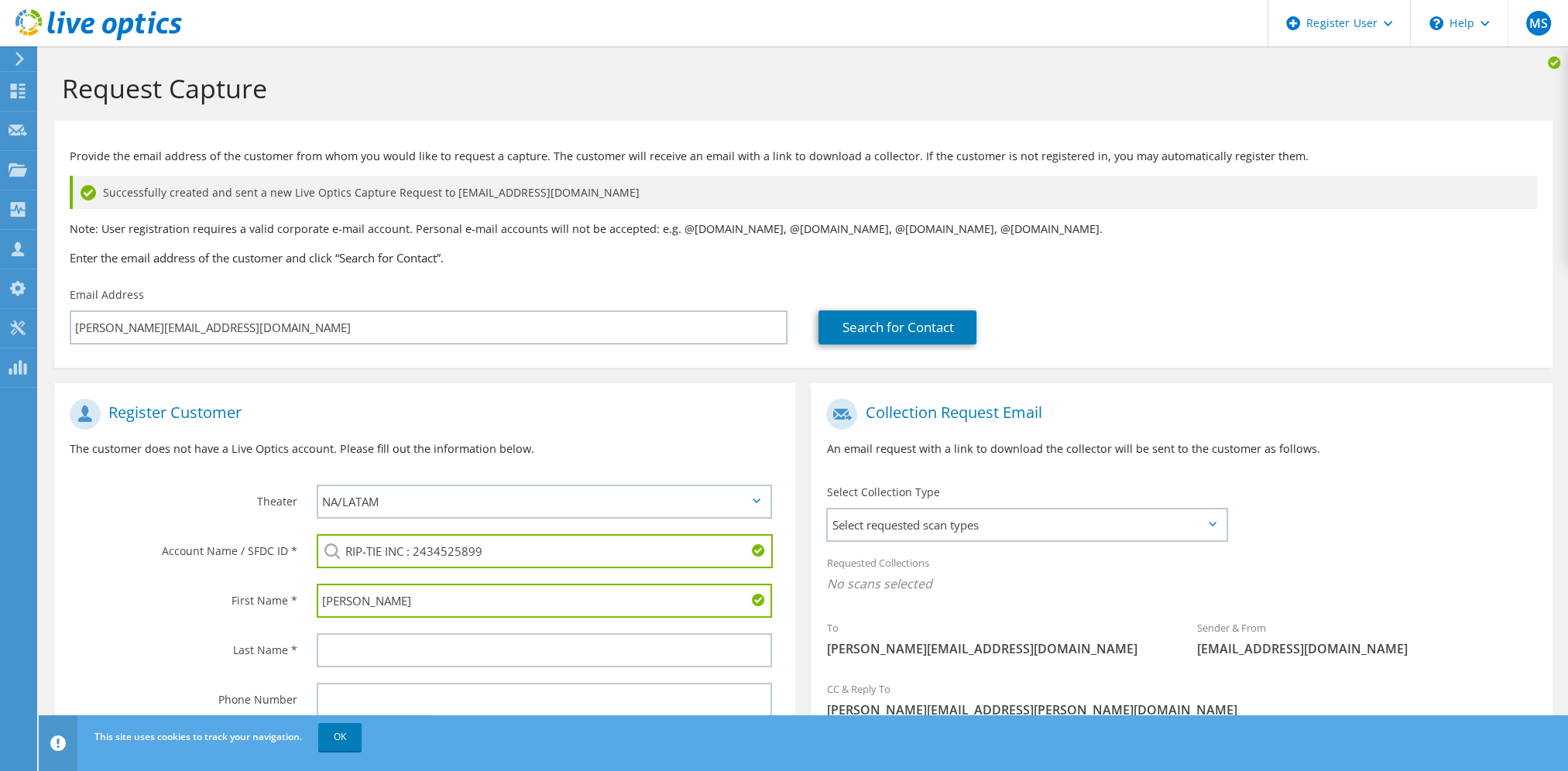
type input "Marsha"
click at [502, 650] on input "text" at bounding box center [544, 650] width 456 height 34
click at [244, 622] on section "Register Customer The customer does not have a Live Optics account. Please fill…" at bounding box center [425, 614] width 741 height 464
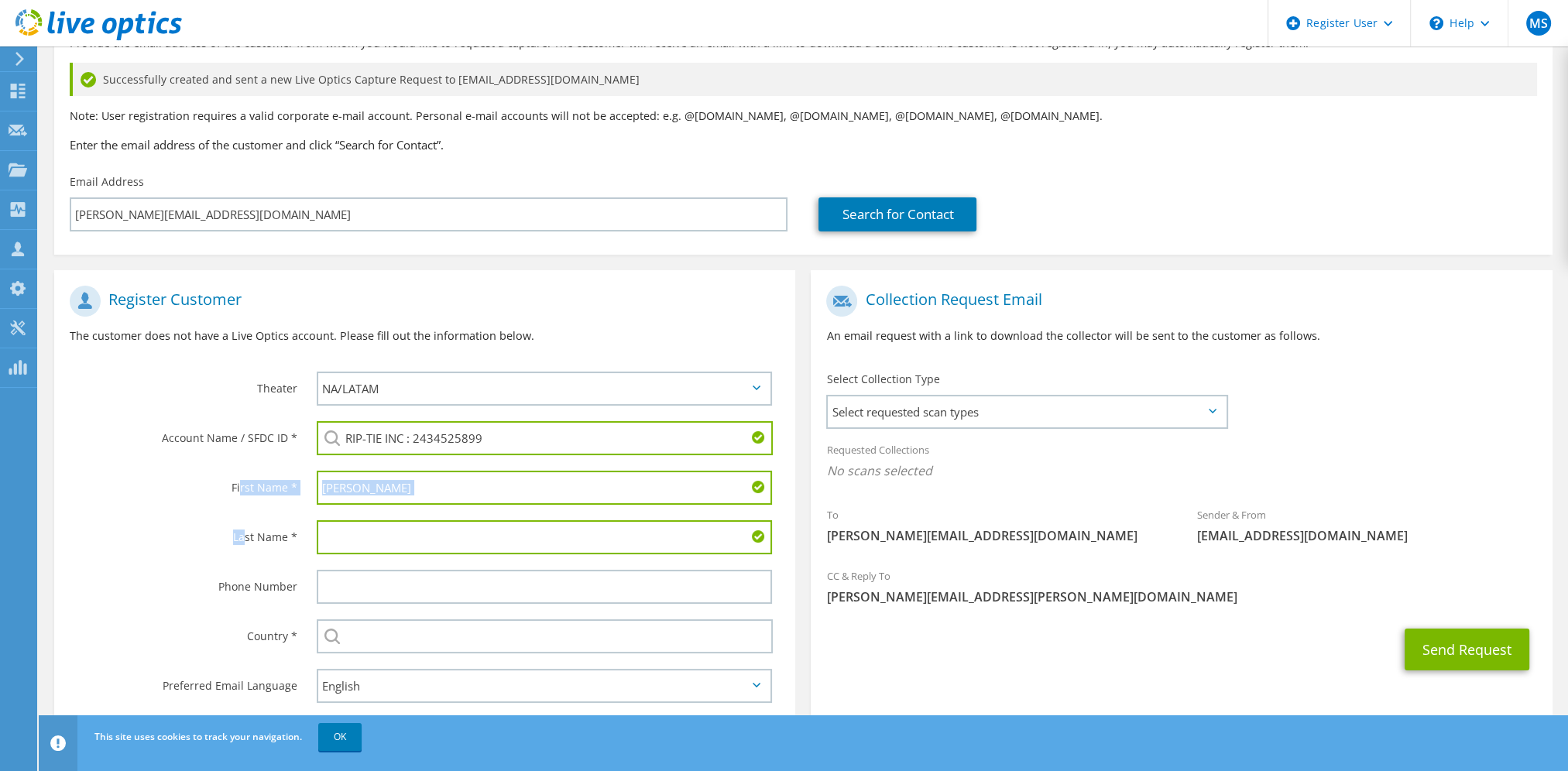
scroll to position [149, 0]
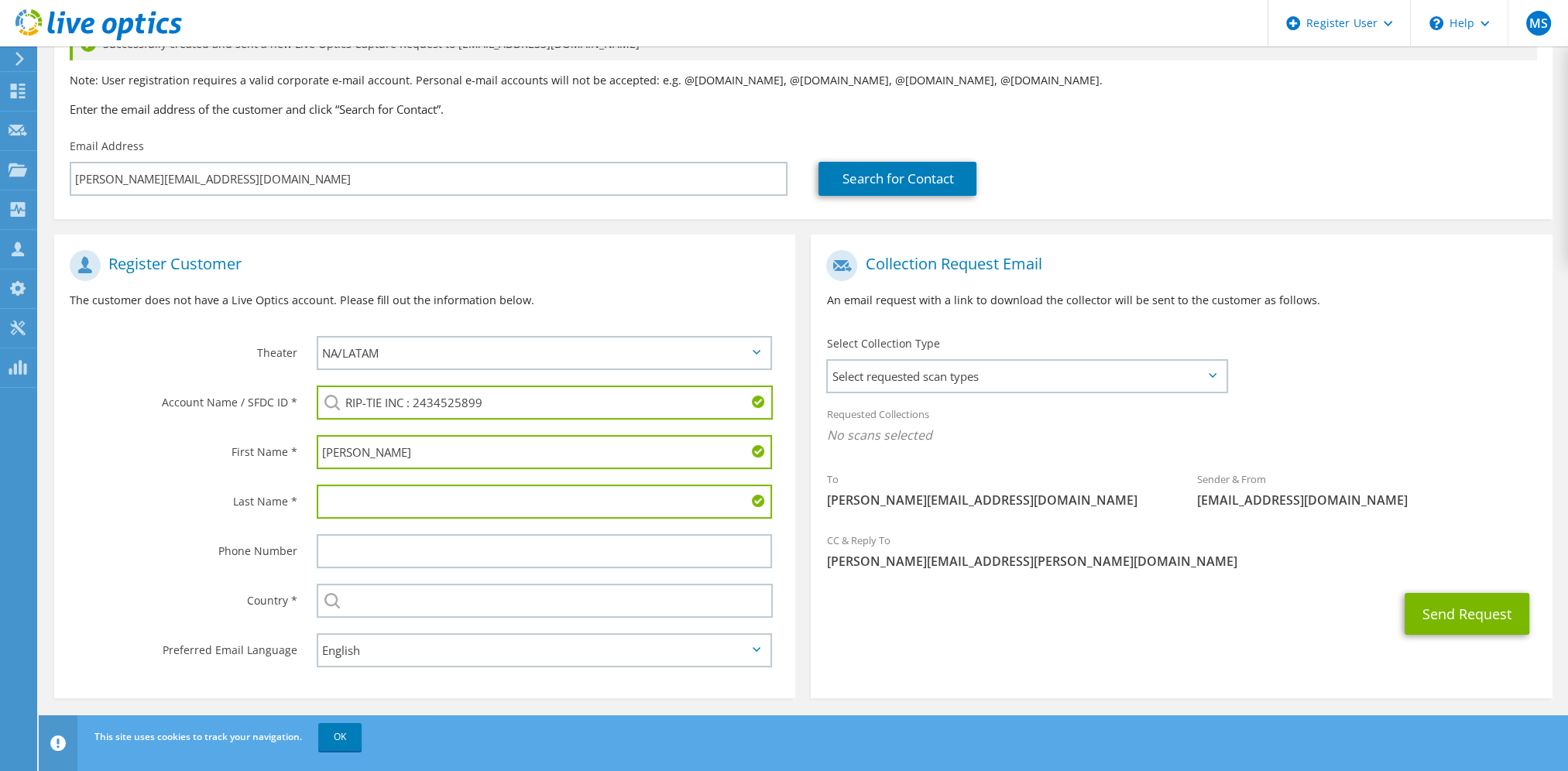
click at [186, 600] on label "Country *" at bounding box center [183, 595] width 228 height 24
click at [474, 593] on input "text" at bounding box center [544, 600] width 456 height 34
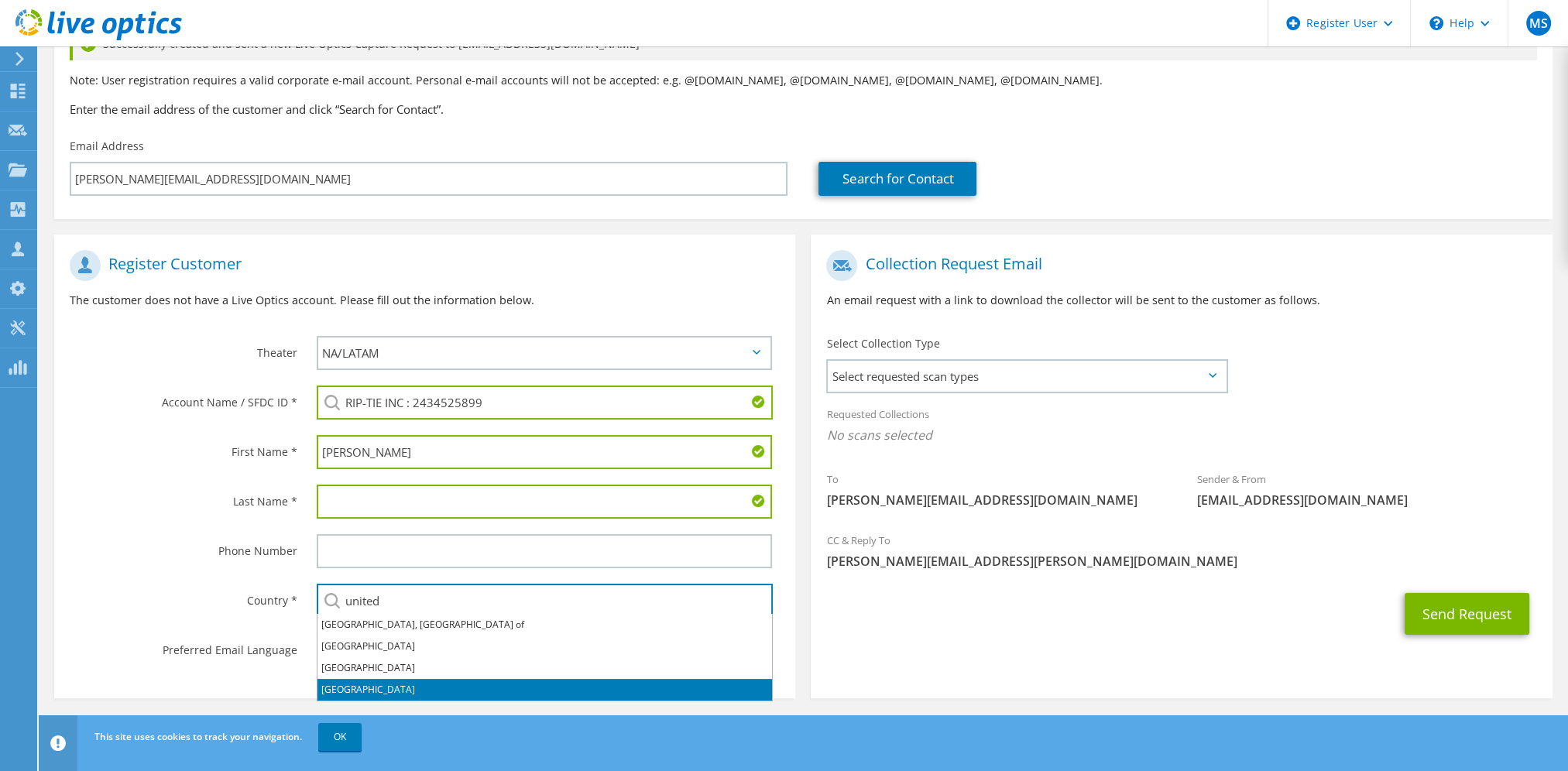
click at [434, 679] on li "United States" at bounding box center [544, 689] width 455 height 22
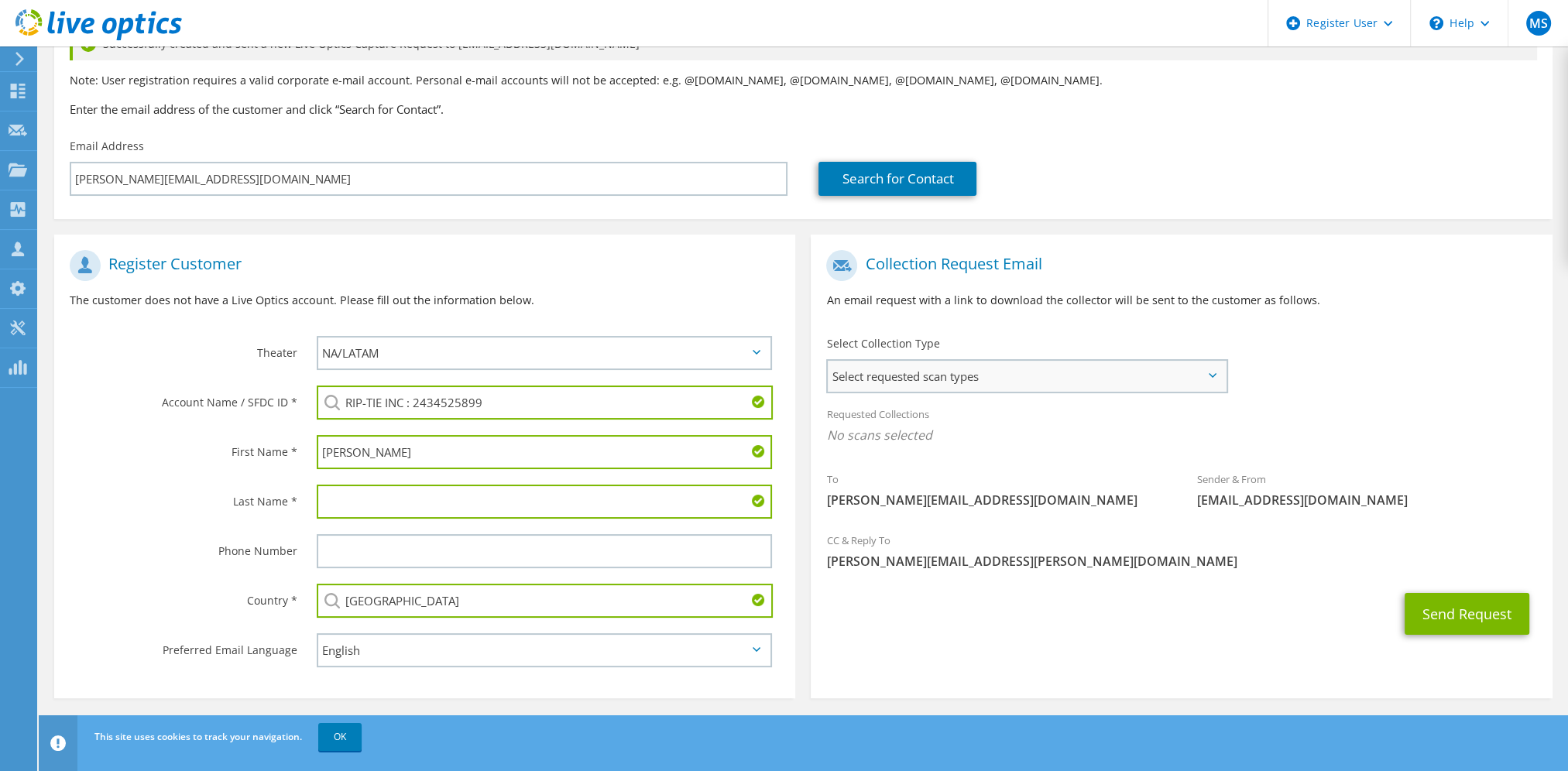
type input "United States"
click at [879, 377] on span "Select requested scan types" at bounding box center [1026, 376] width 397 height 31
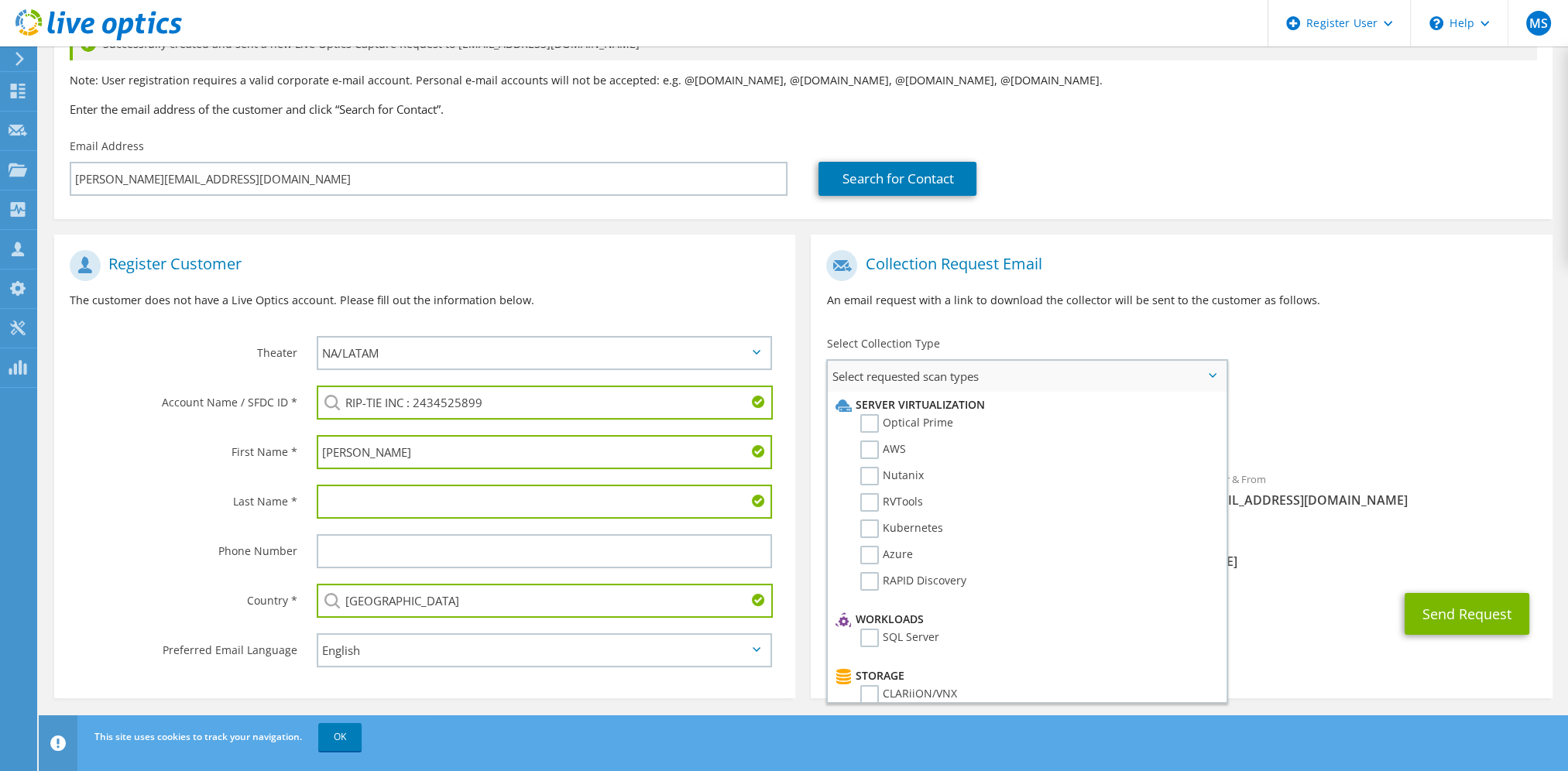
click at [867, 412] on li "Server Virtualization" at bounding box center [1024, 405] width 386 height 18
click at [921, 425] on label "Optical Prime" at bounding box center [906, 423] width 93 height 18
click at [0, 0] on input "Optical Prime" at bounding box center [0, 0] width 0 height 0
click at [1302, 294] on p "An email request with a link to download the collector will be sent to the cust…" at bounding box center [1181, 300] width 710 height 17
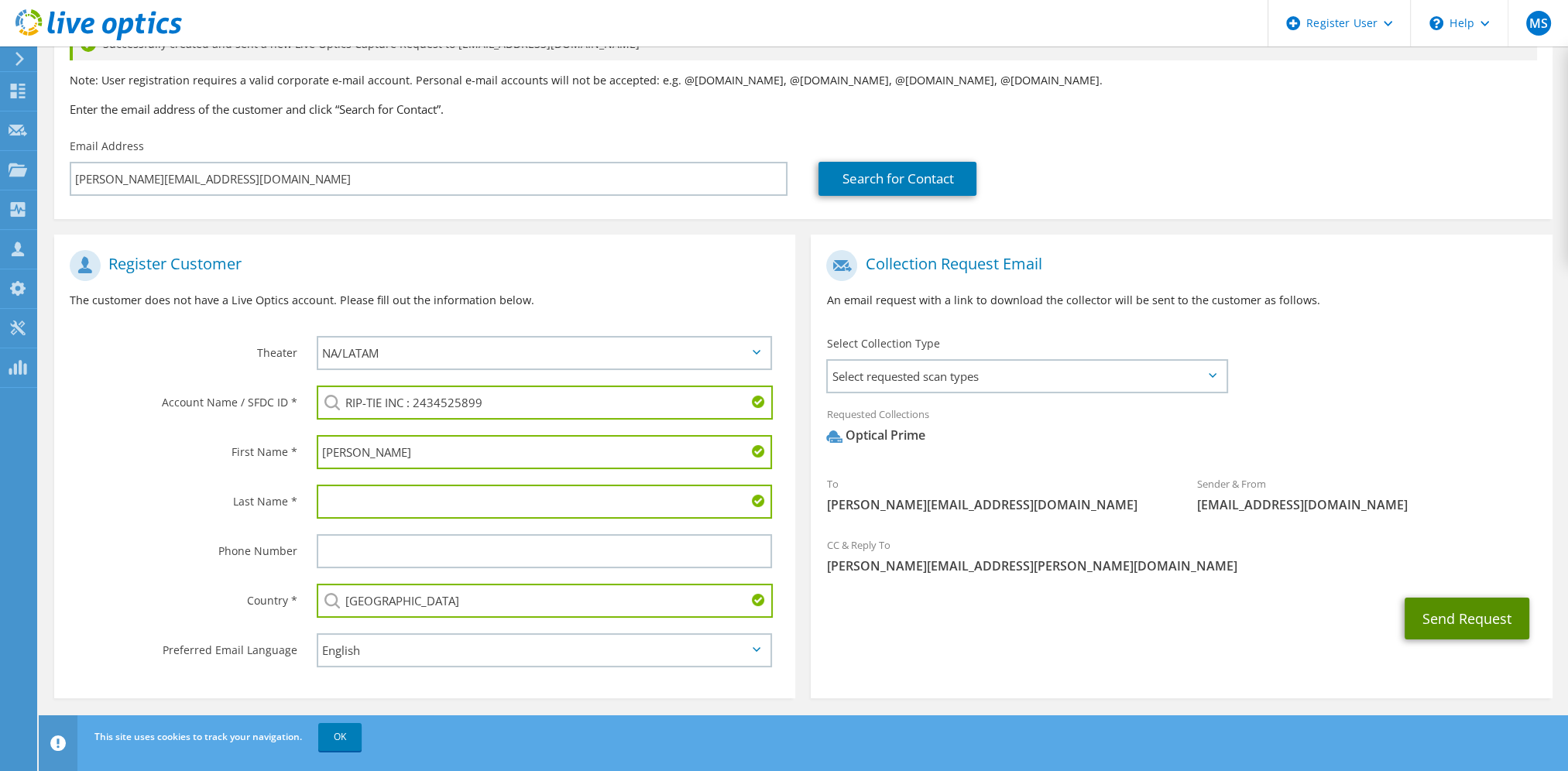
click at [1437, 603] on button "Send Request" at bounding box center [1466, 619] width 124 height 42
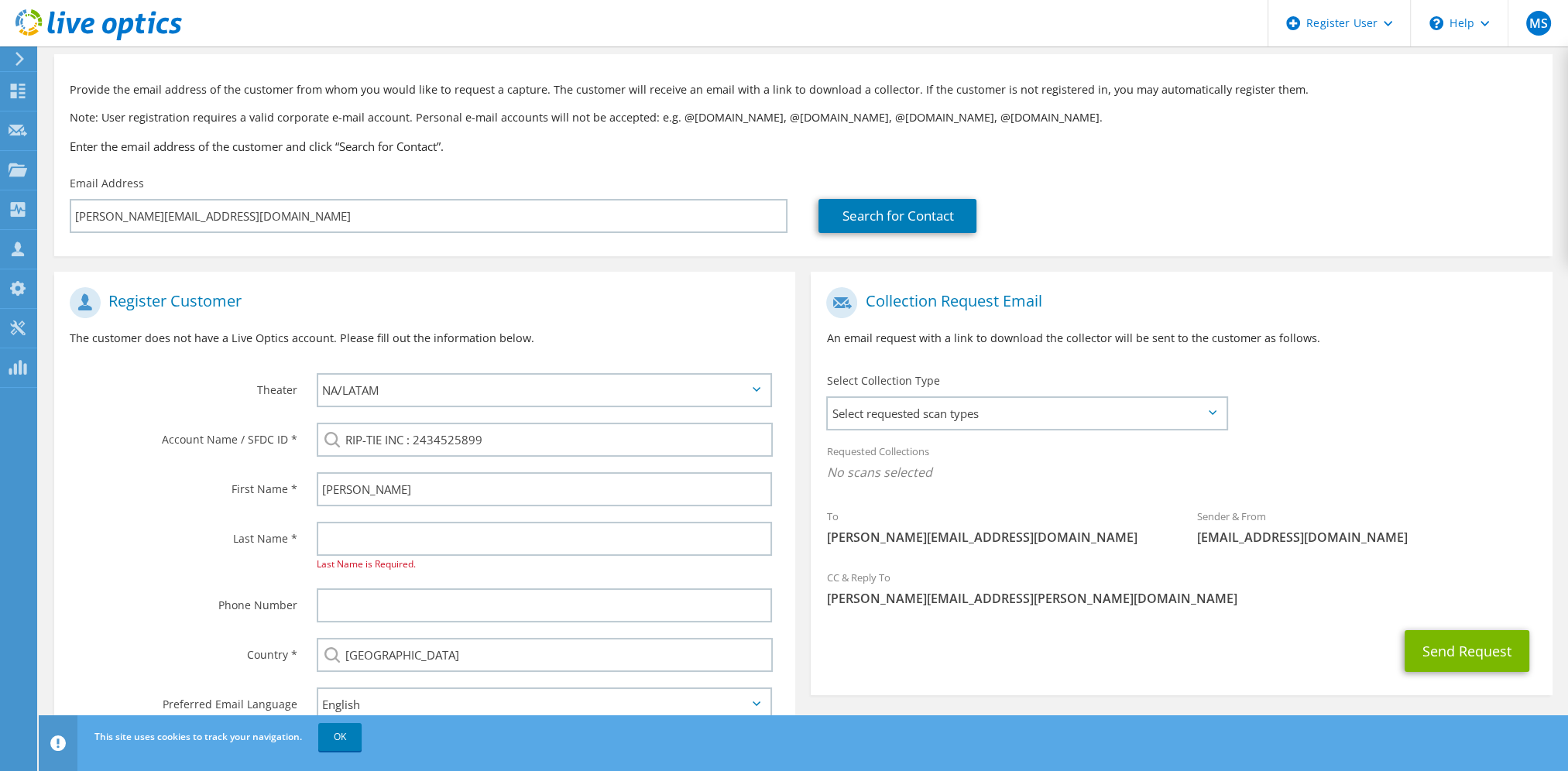
scroll to position [121, 0]
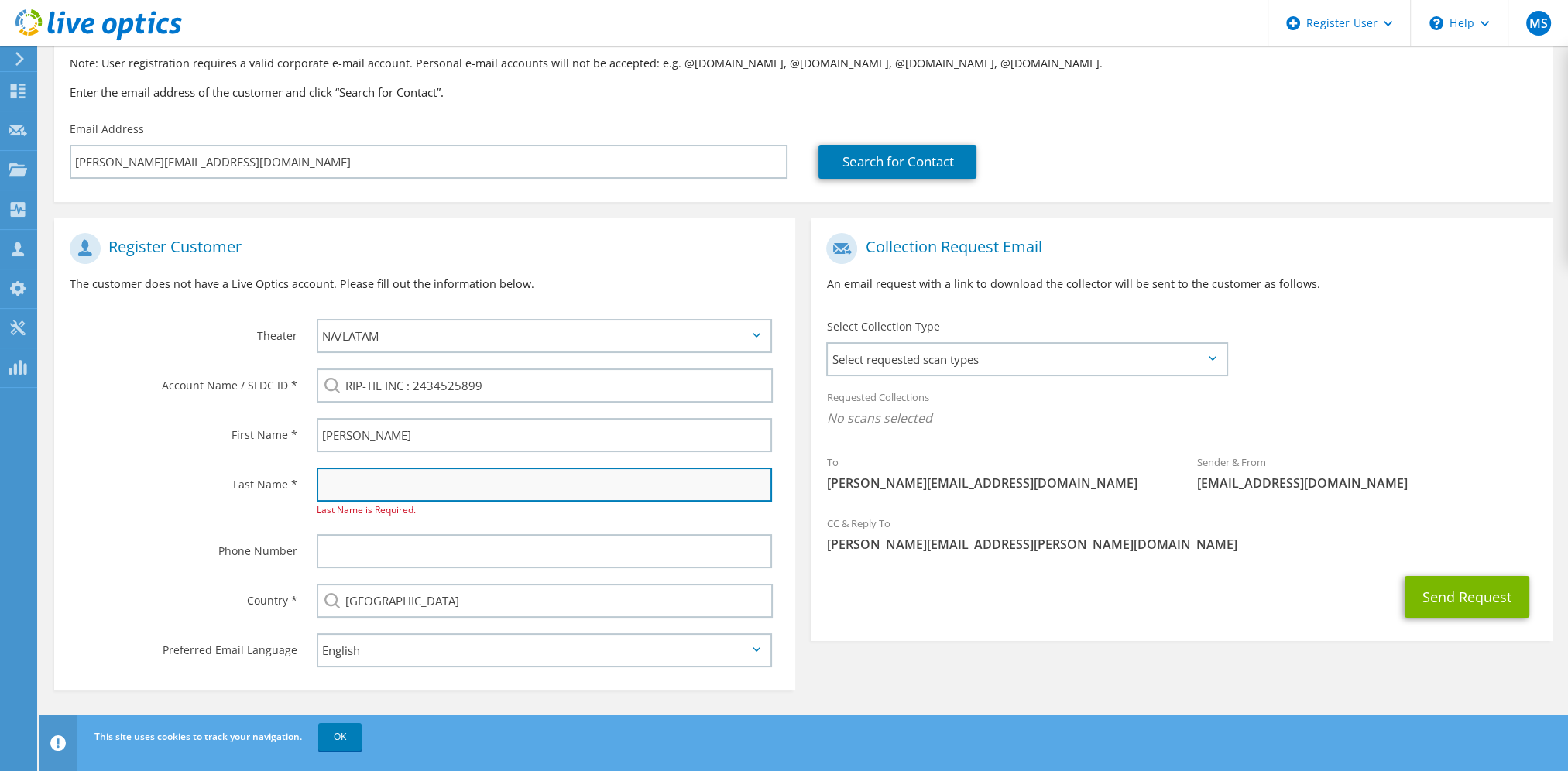
click at [552, 498] on input "text" at bounding box center [544, 484] width 456 height 34
click at [562, 482] on input "text" at bounding box center [544, 484] width 456 height 34
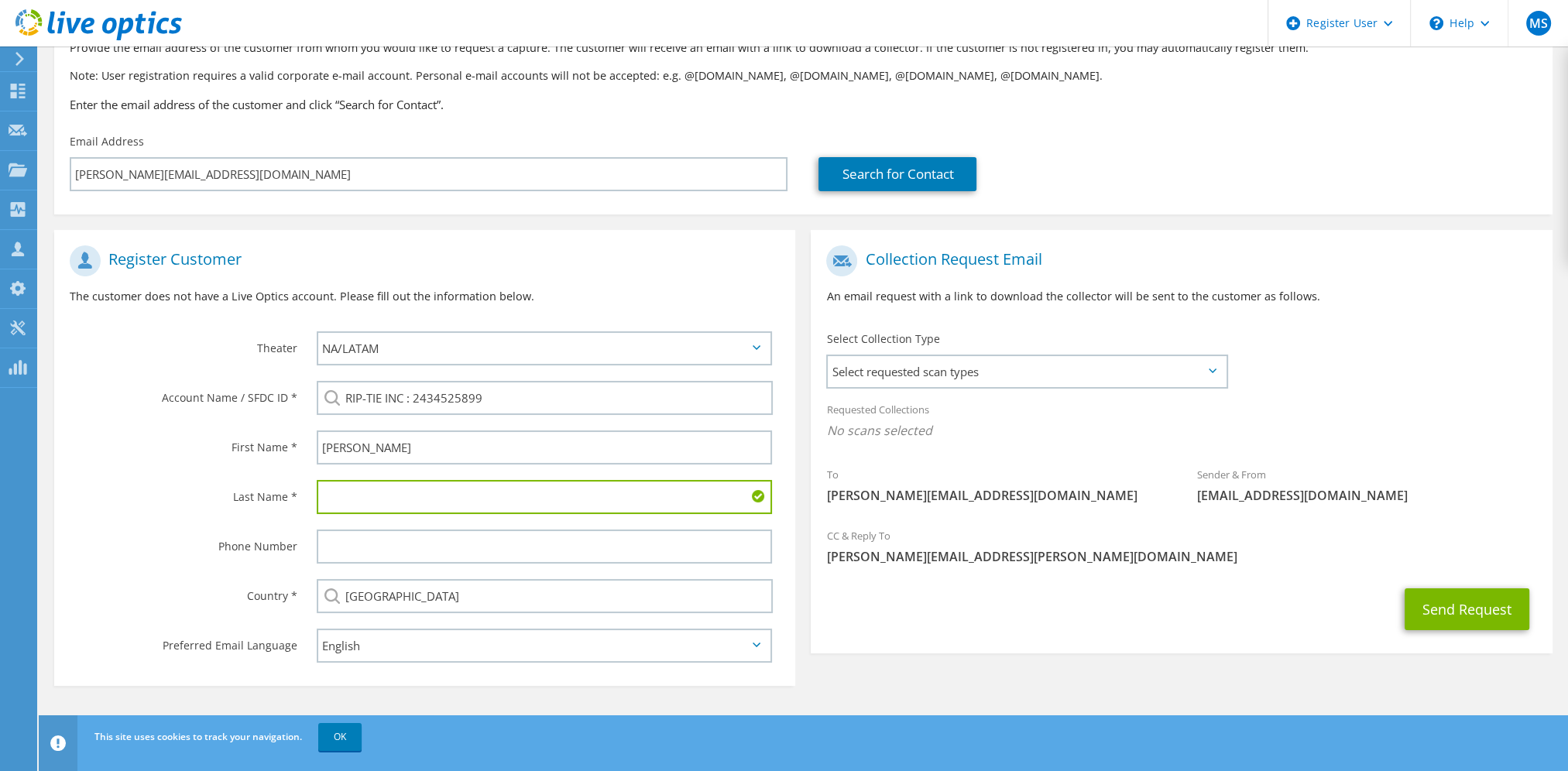
scroll to position [103, 0]
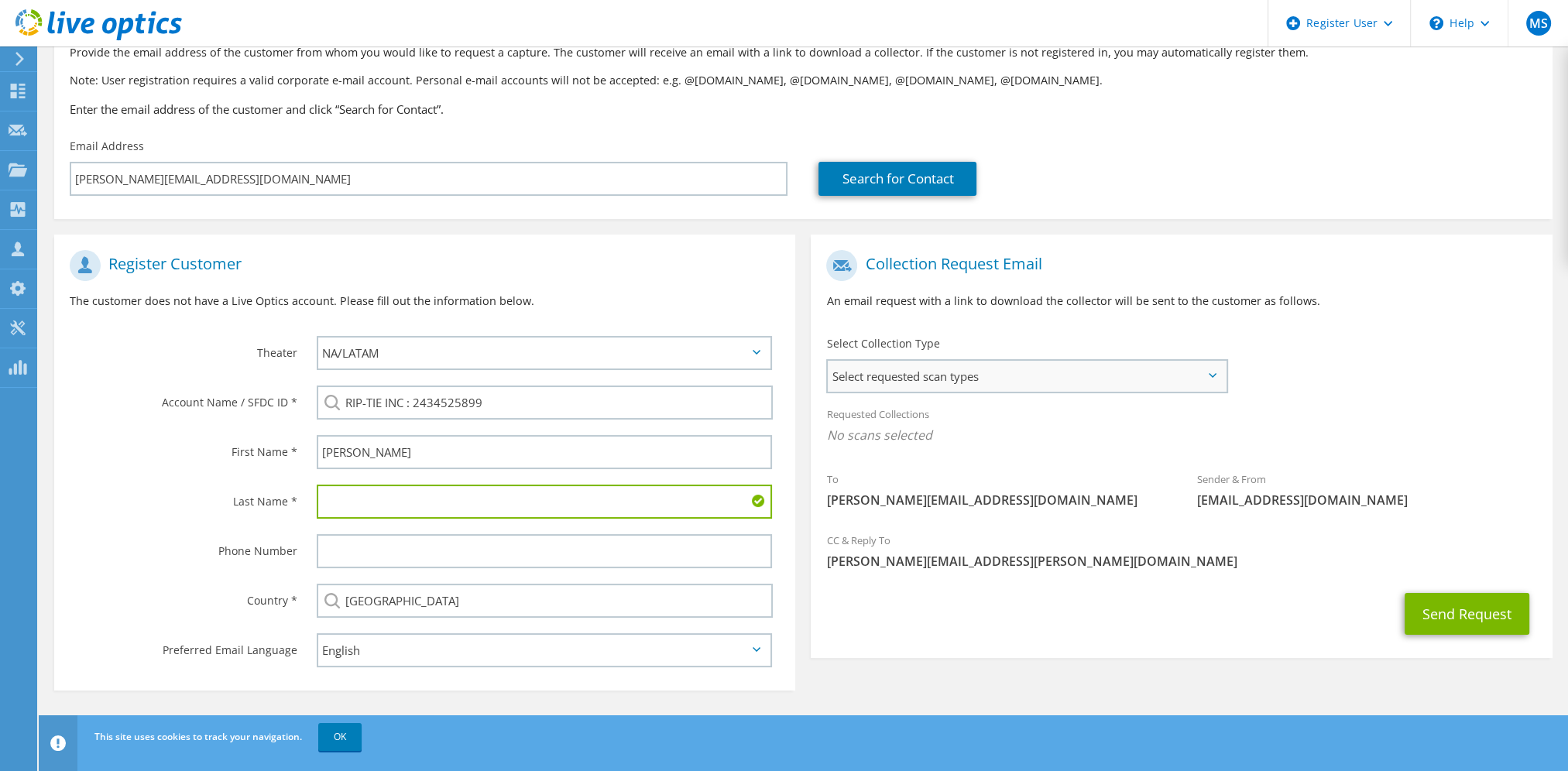
drag, startPoint x: 947, startPoint y: 352, endPoint x: 957, endPoint y: 384, distance: 33.5
click at [947, 353] on div "Select Collection Type Select requested scan types Server Virtualization Optica…" at bounding box center [1026, 363] width 401 height 54
click at [959, 384] on span "Select requested scan types" at bounding box center [1026, 376] width 397 height 31
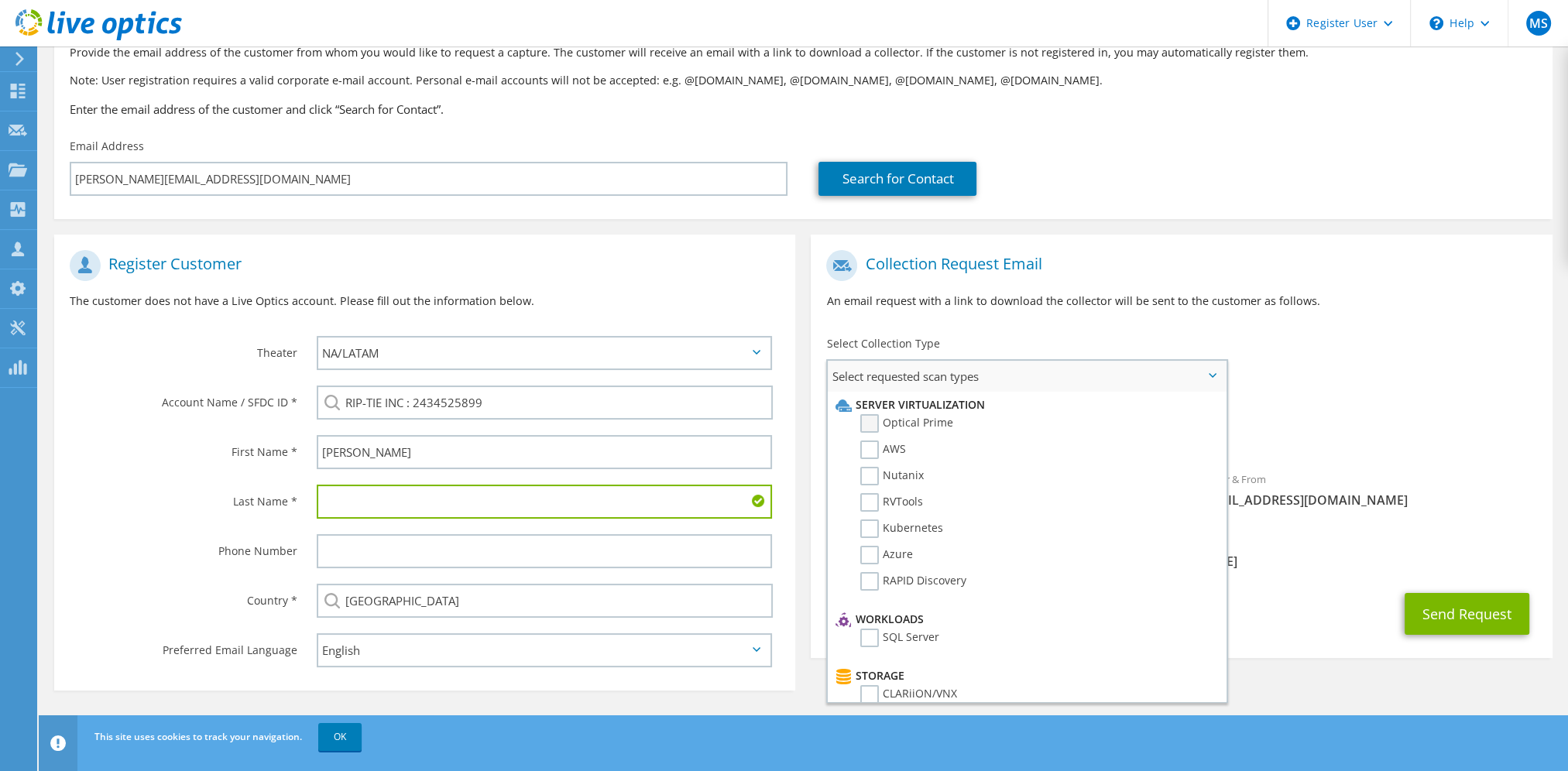
click at [926, 425] on label "Optical Prime" at bounding box center [906, 423] width 93 height 18
click at [0, 0] on input "Optical Prime" at bounding box center [0, 0] width 0 height 0
click at [1220, 330] on div "Select Collection Type Select requested scan types Server Virtualization Optica…" at bounding box center [1026, 363] width 432 height 70
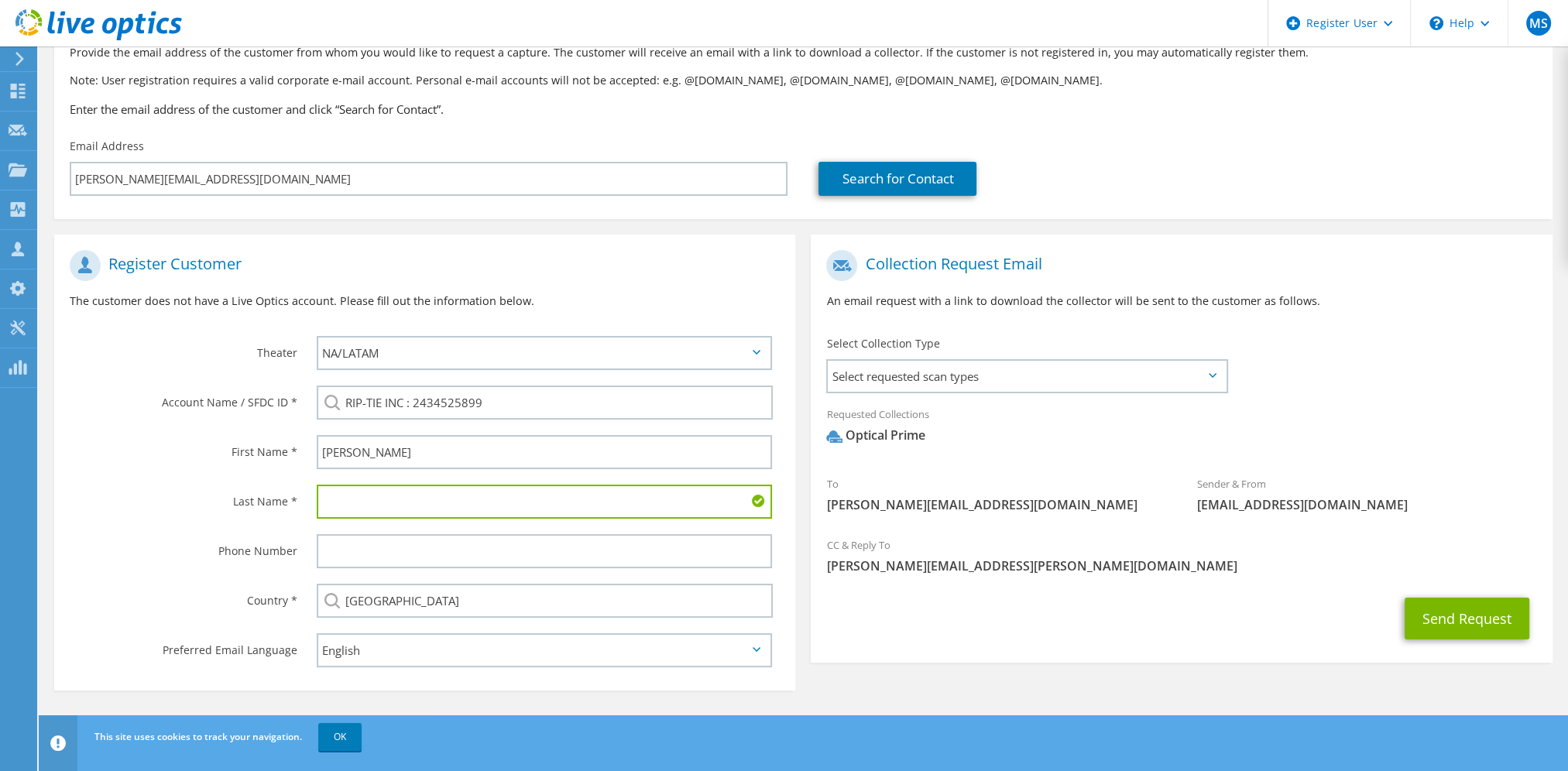
drag, startPoint x: 1406, startPoint y: 587, endPoint x: 1416, endPoint y: 592, distance: 11.2
click at [1407, 588] on div "CC & Reply To Mason.Schnieders@Dell.com" at bounding box center [1181, 559] width 741 height 61
click at [1447, 605] on button "Send Request" at bounding box center [1466, 619] width 124 height 42
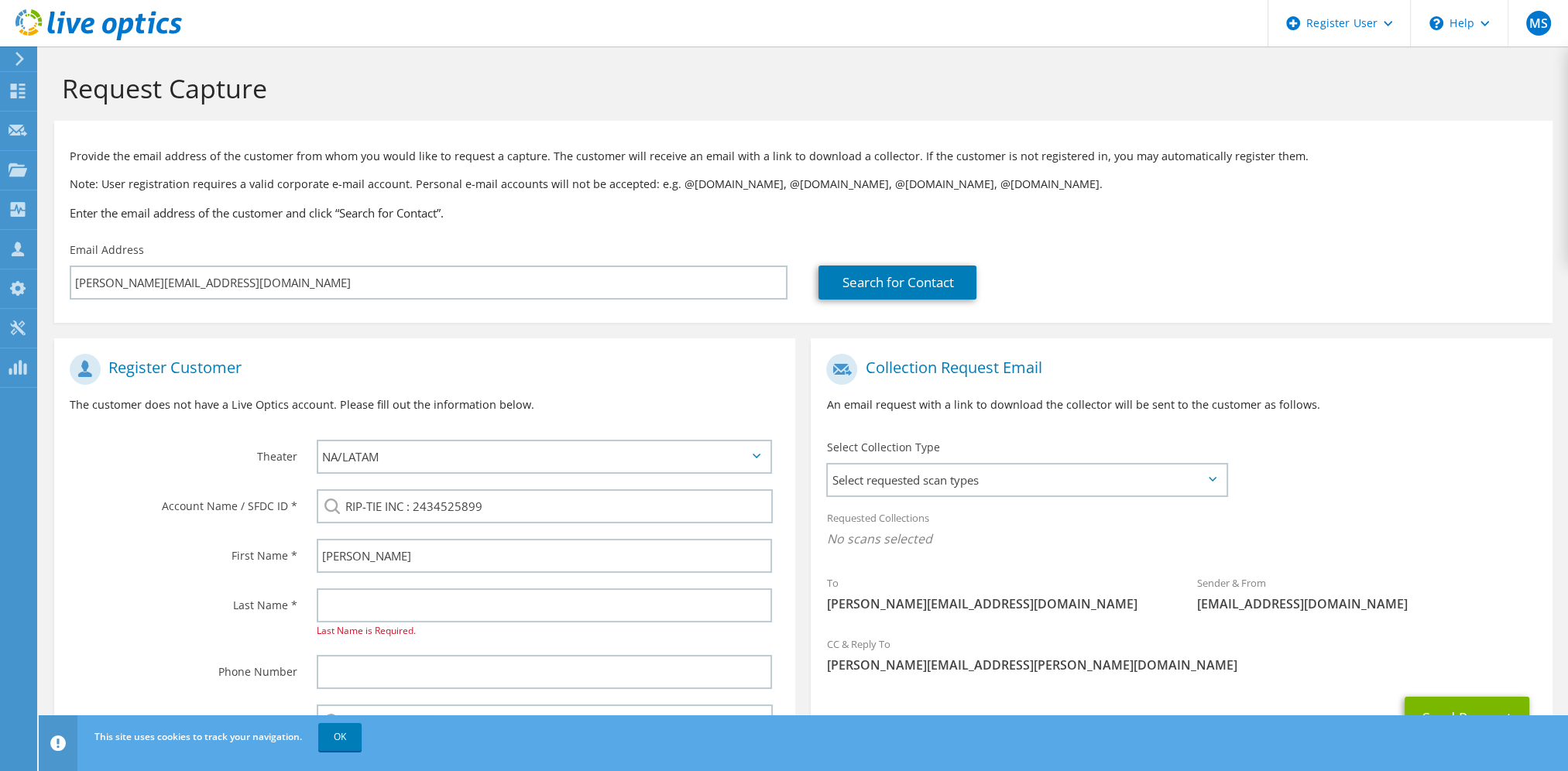
click at [21, 17] on icon at bounding box center [98, 24] width 166 height 32
